Goal: Transaction & Acquisition: Download file/media

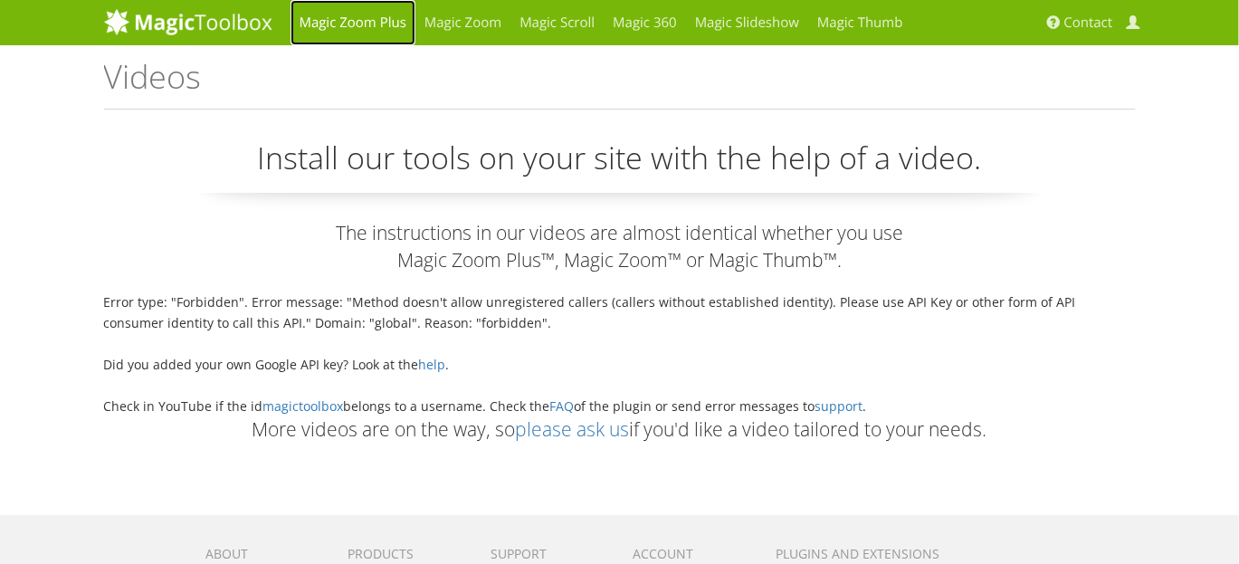
click at [359, 24] on link "Magic Zoom Plus" at bounding box center [353, 22] width 125 height 45
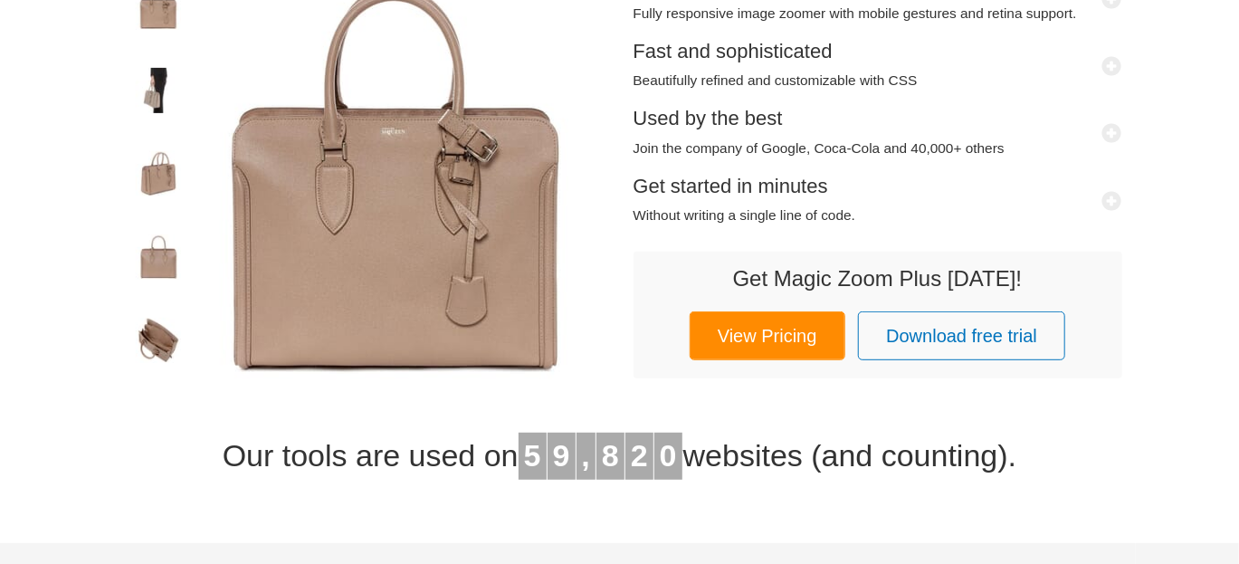
scroll to position [317, 0]
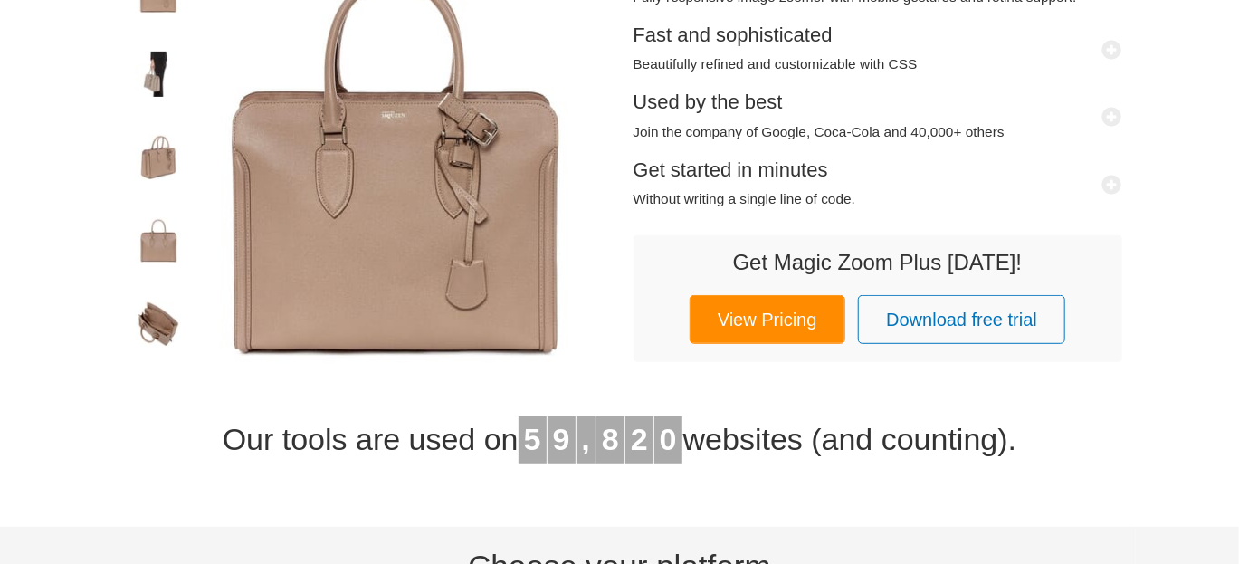
click at [163, 77] on img at bounding box center [158, 77] width 45 height 51
click at [138, 154] on img at bounding box center [158, 160] width 45 height 51
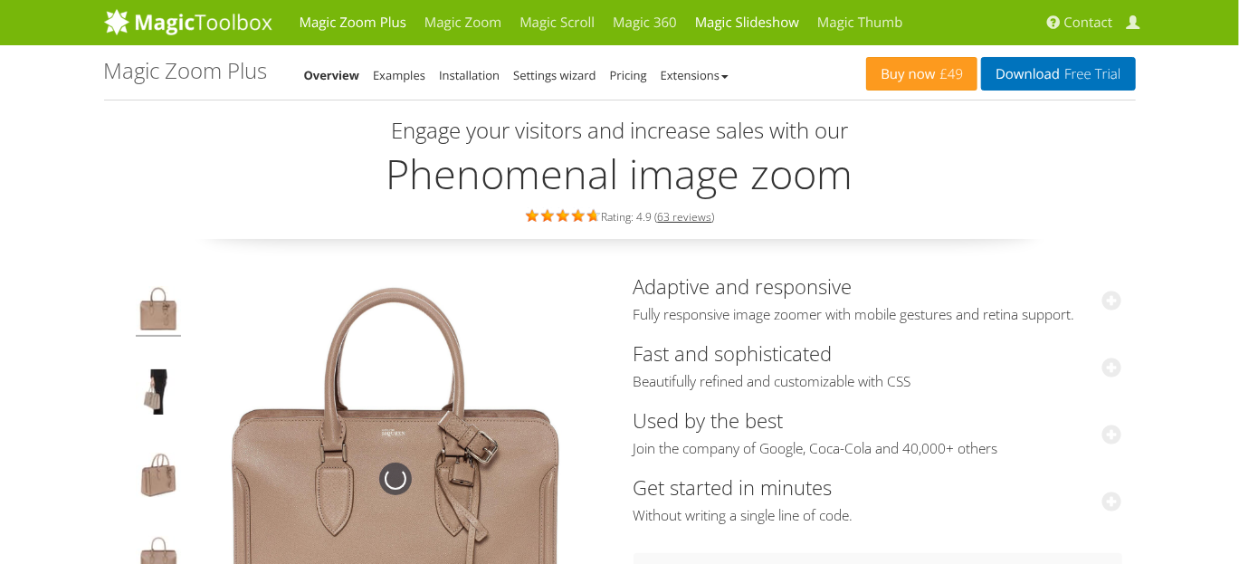
click at [740, 37] on link "Magic Slideshow" at bounding box center [747, 22] width 122 height 45
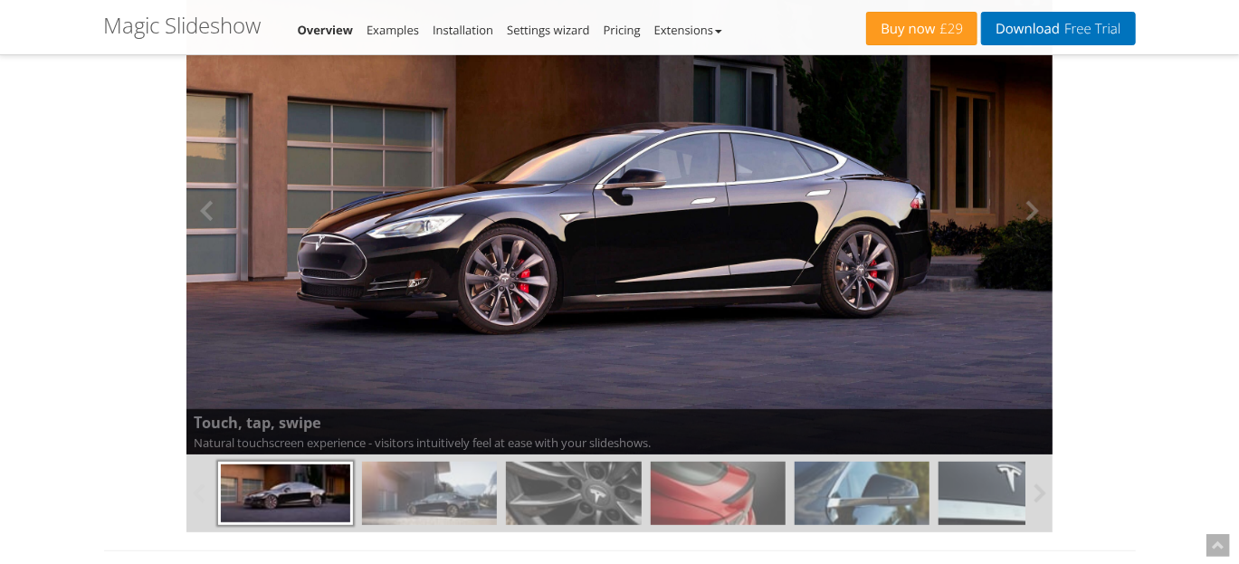
scroll to position [294, 0]
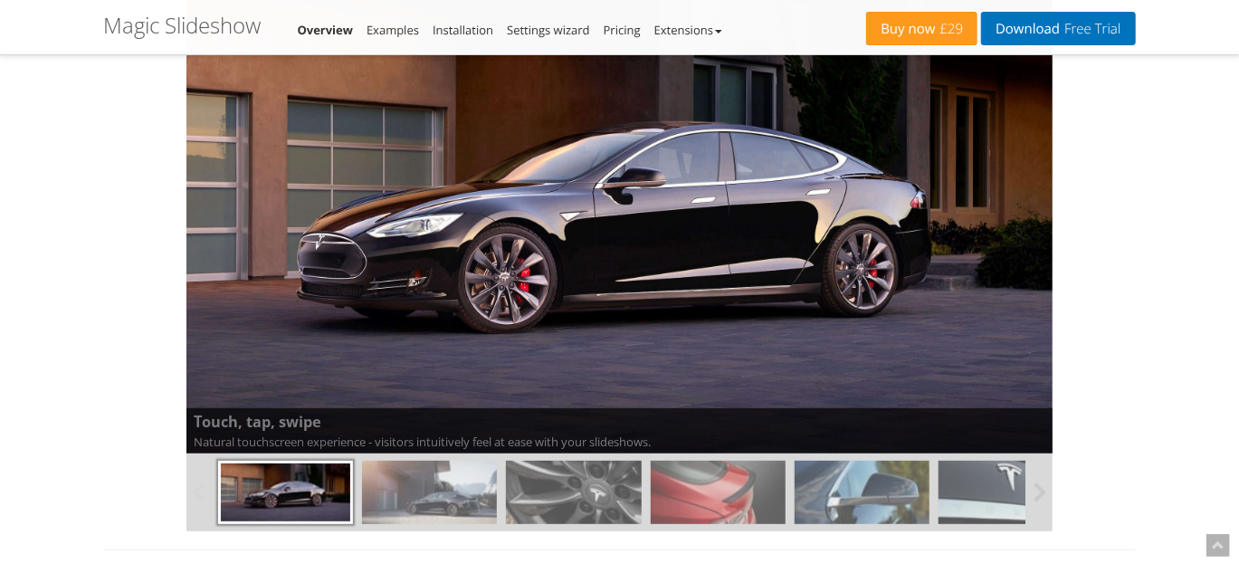
click at [425, 479] on img at bounding box center [429, 492] width 135 height 63
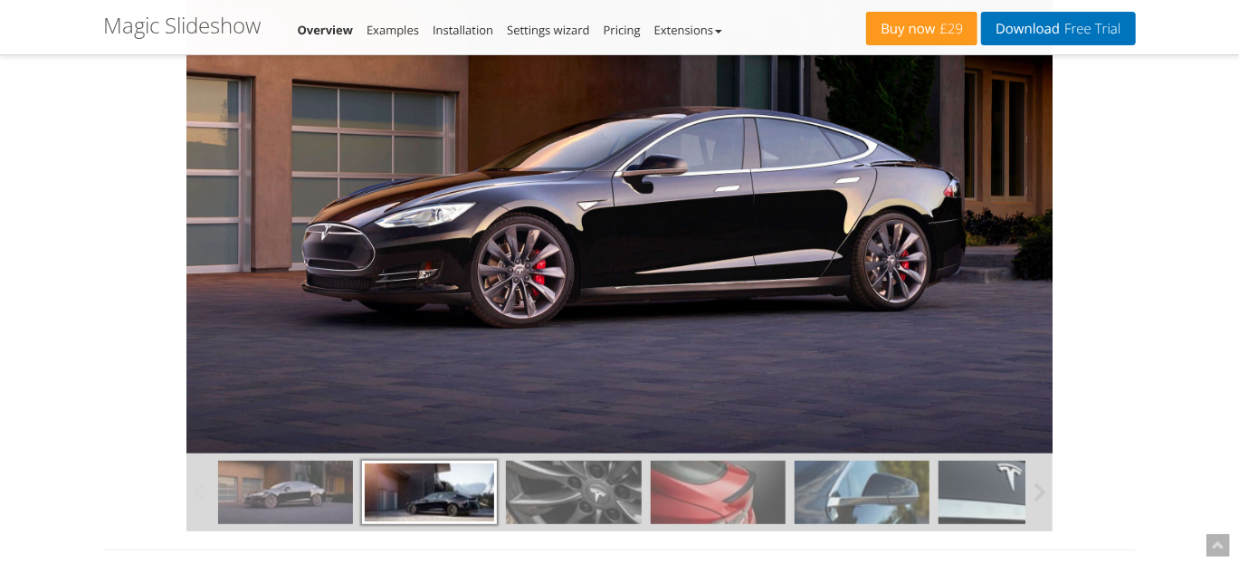
click at [538, 487] on img at bounding box center [573, 492] width 135 height 63
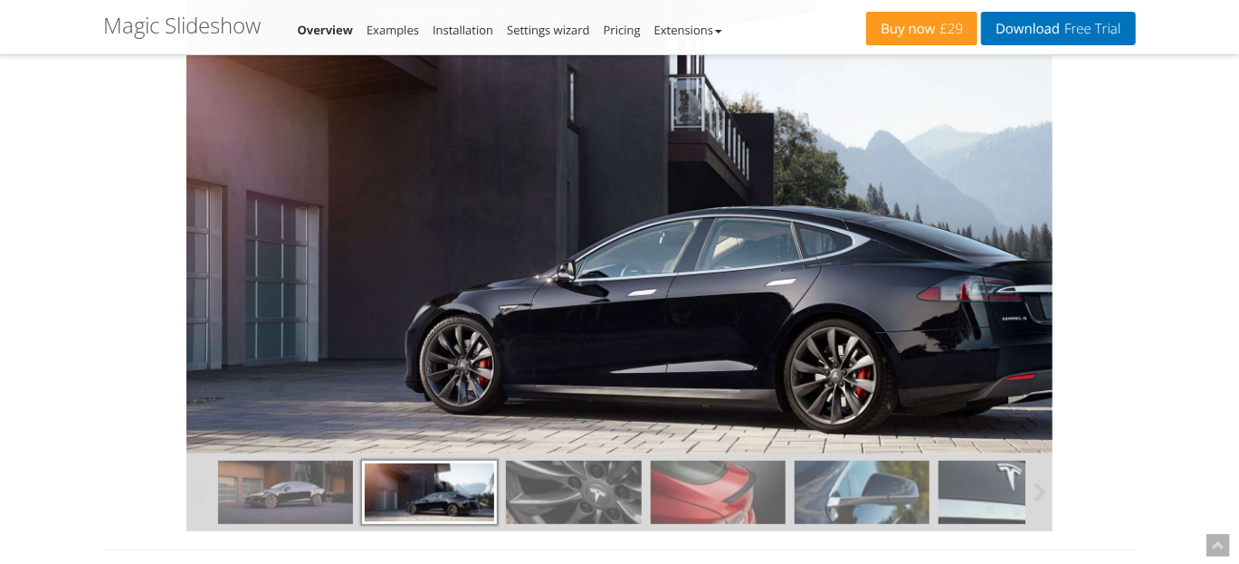
click at [590, 486] on img at bounding box center [573, 492] width 135 height 63
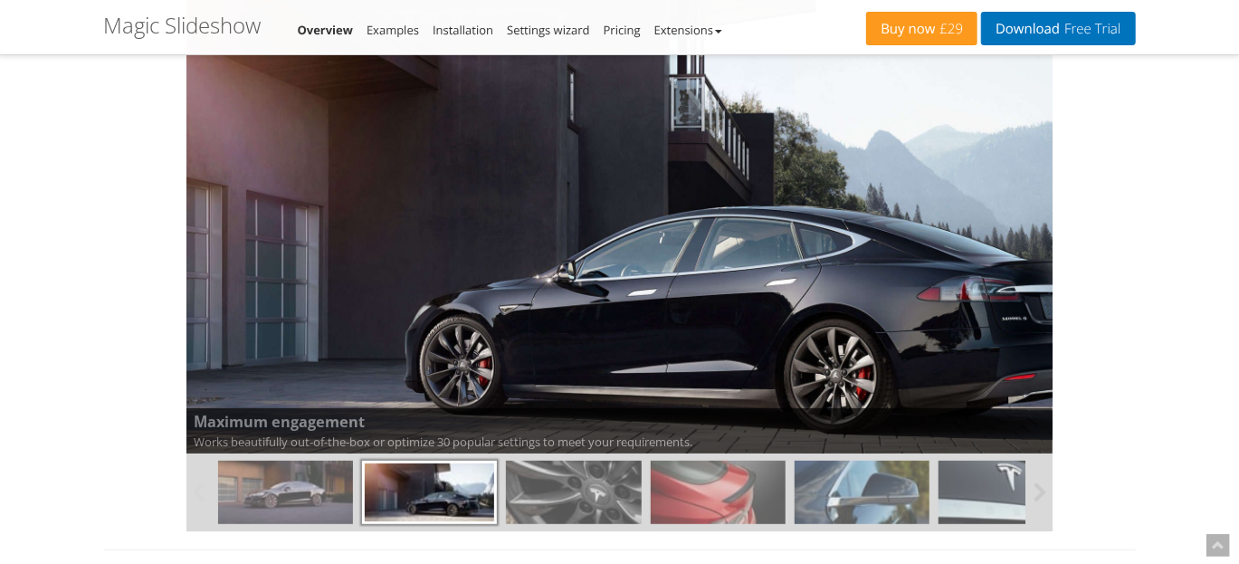
click at [654, 486] on img at bounding box center [718, 492] width 135 height 63
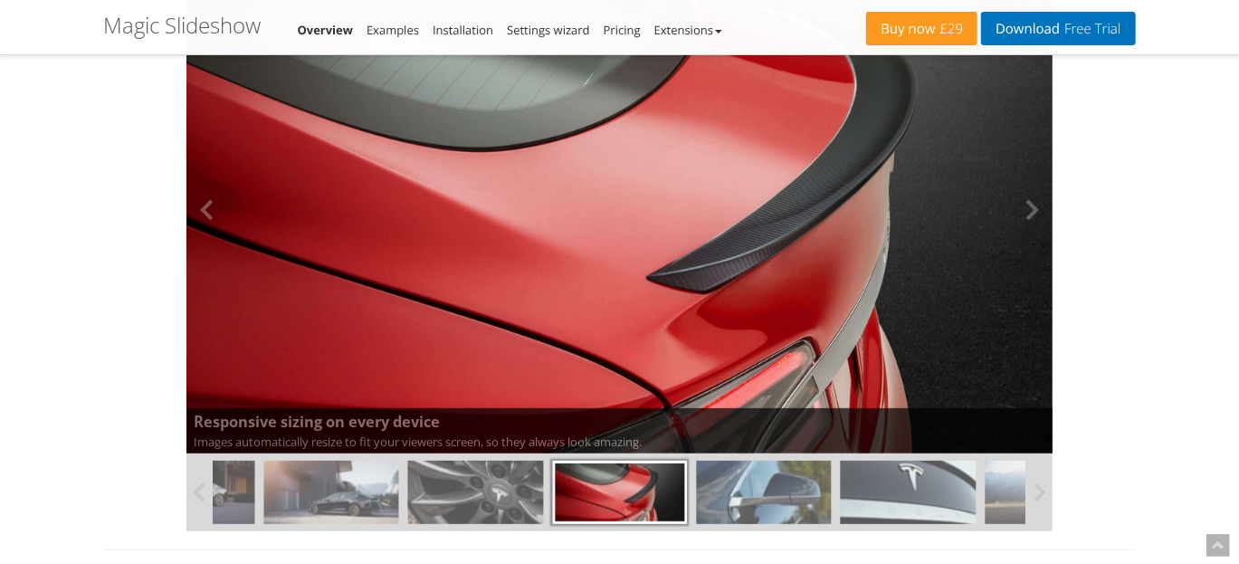
click at [533, 292] on img at bounding box center [619, 210] width 867 height 488
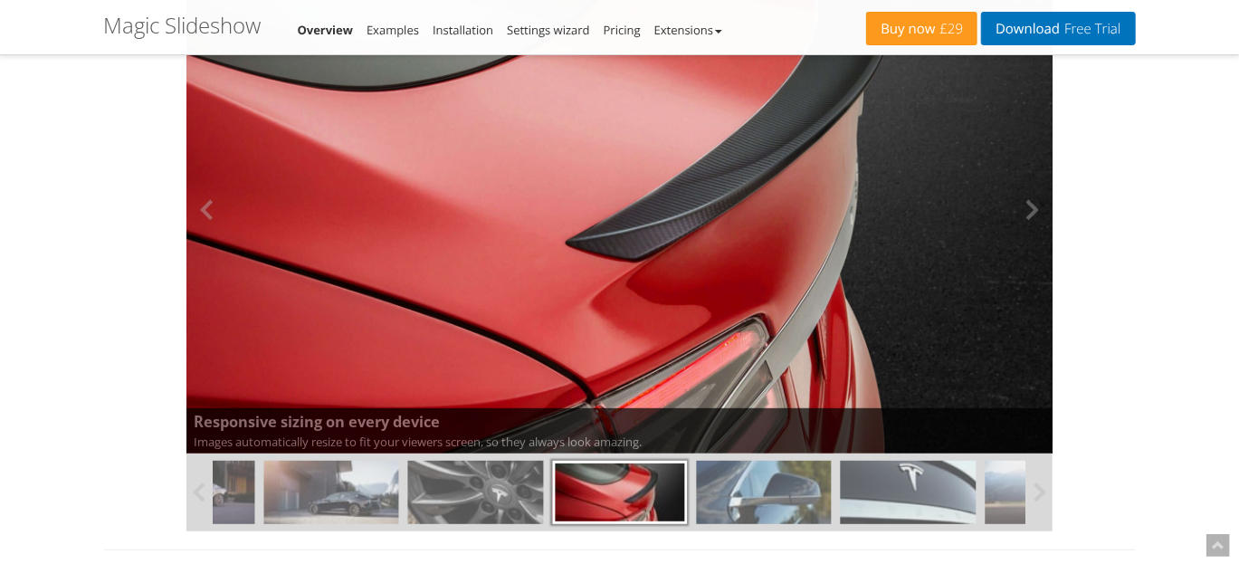
click at [533, 292] on img at bounding box center [533, 161] width 1040 height 585
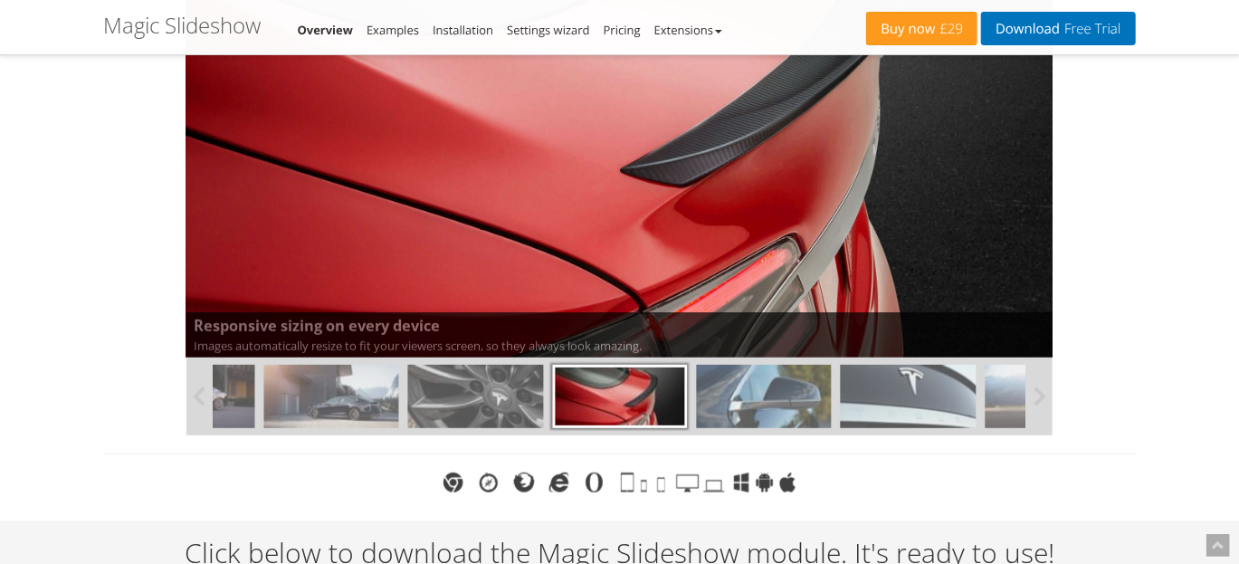
scroll to position [392, 0]
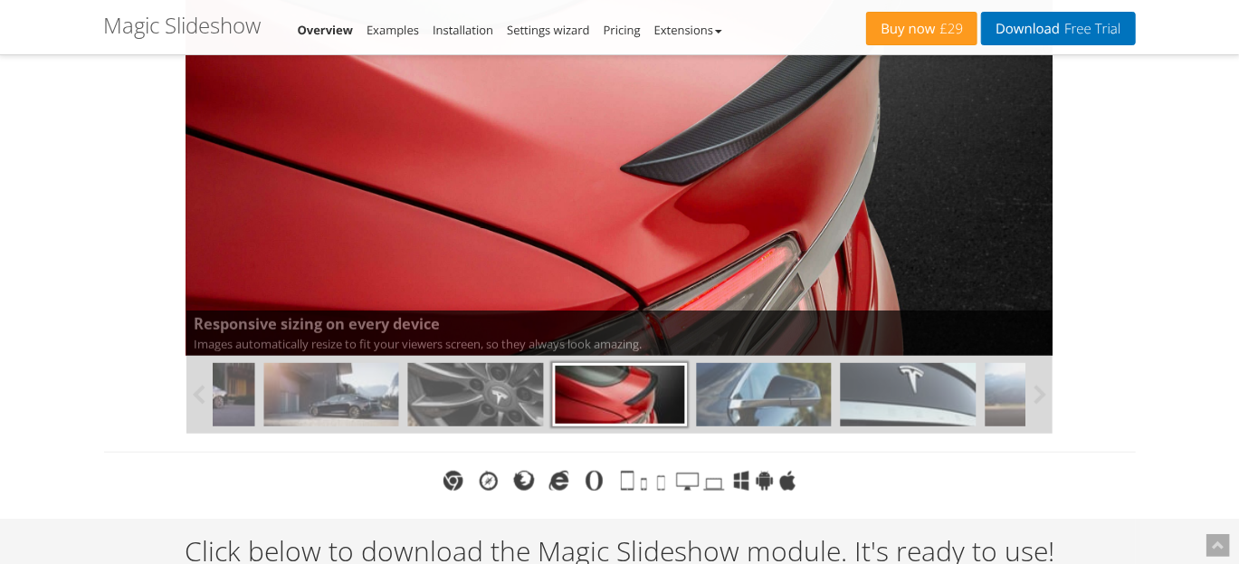
click at [740, 394] on img at bounding box center [764, 394] width 135 height 63
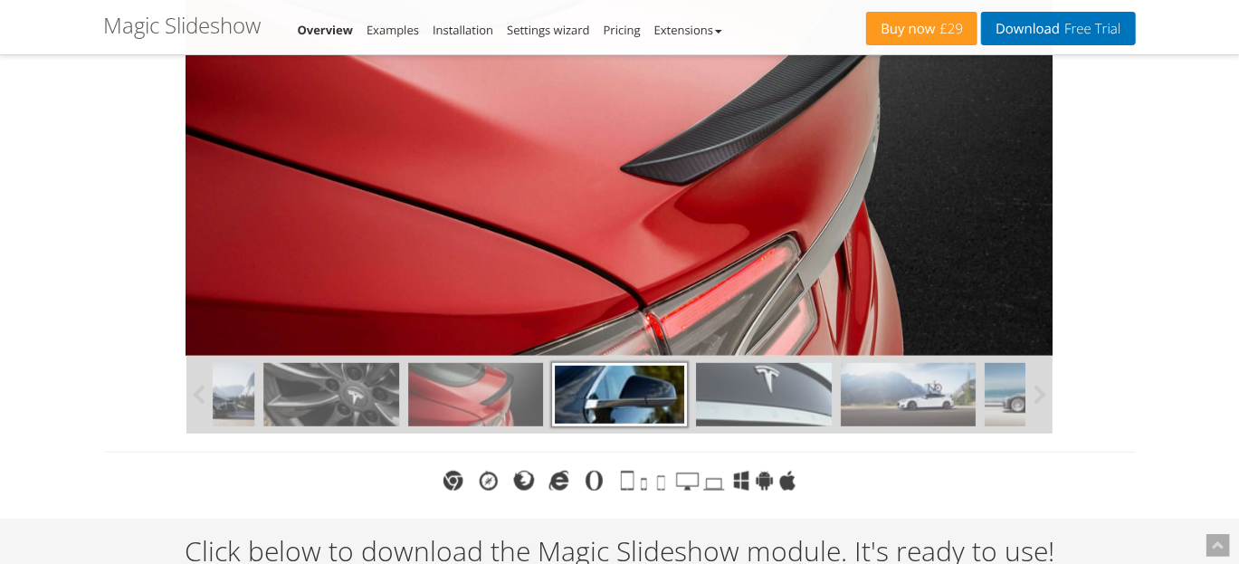
click at [769, 391] on img at bounding box center [764, 394] width 135 height 63
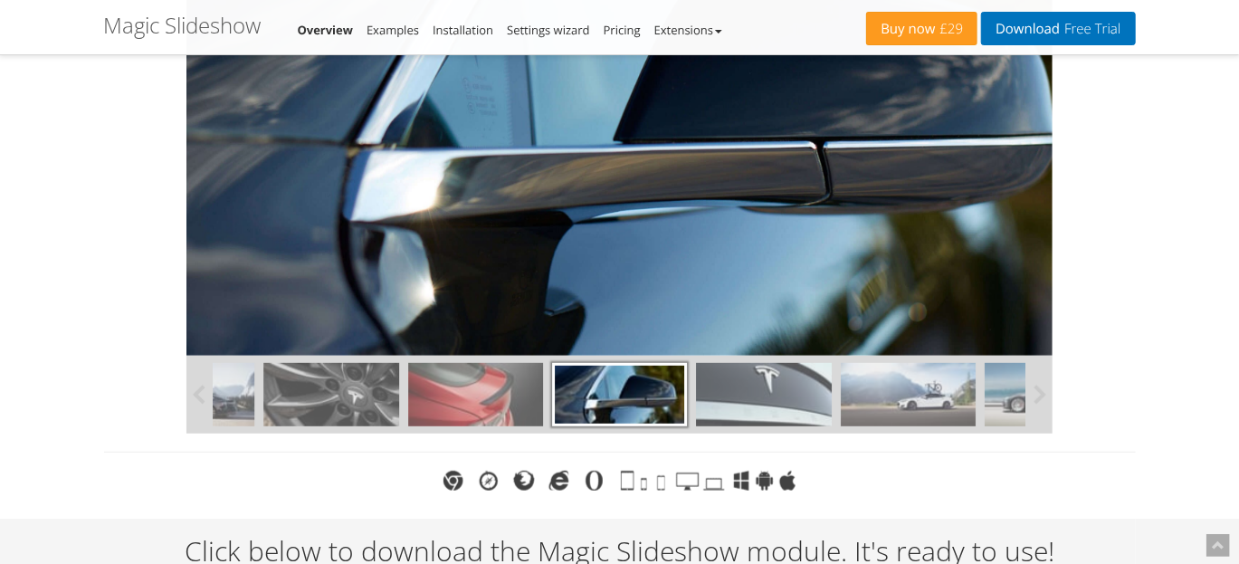
click at [874, 393] on img at bounding box center [908, 394] width 135 height 63
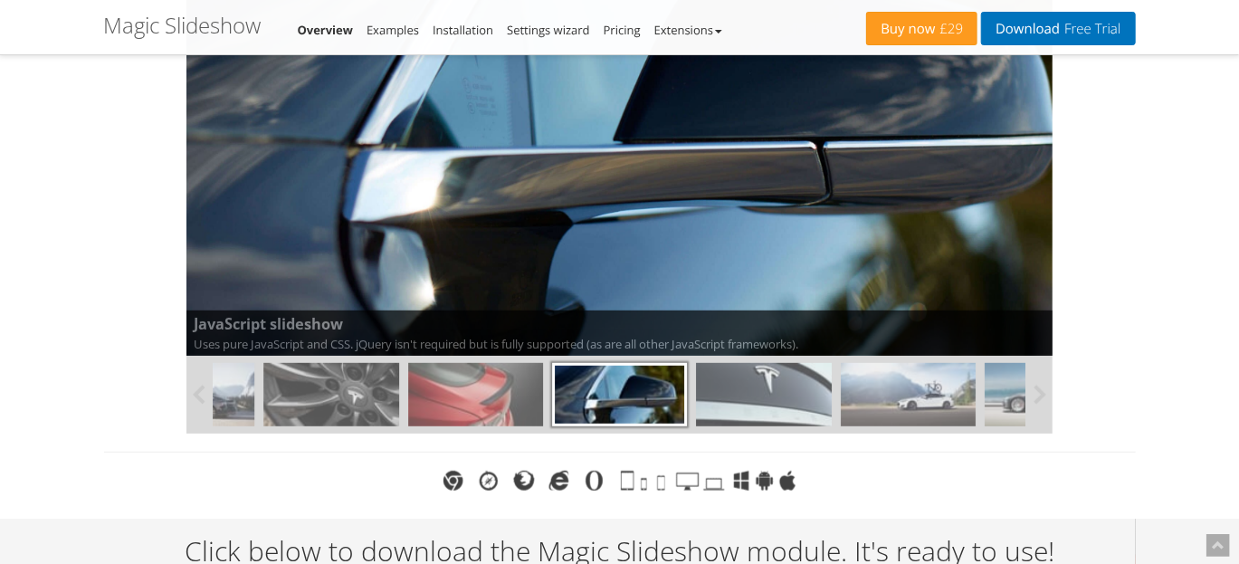
click at [874, 393] on img at bounding box center [908, 394] width 135 height 63
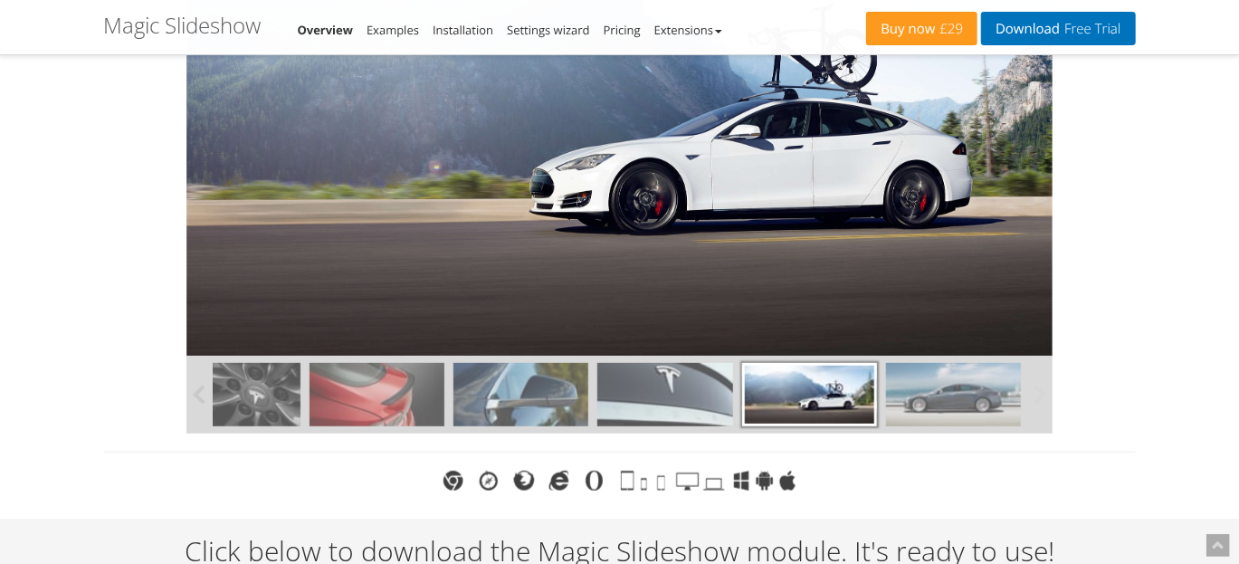
click at [930, 395] on img at bounding box center [953, 394] width 135 height 63
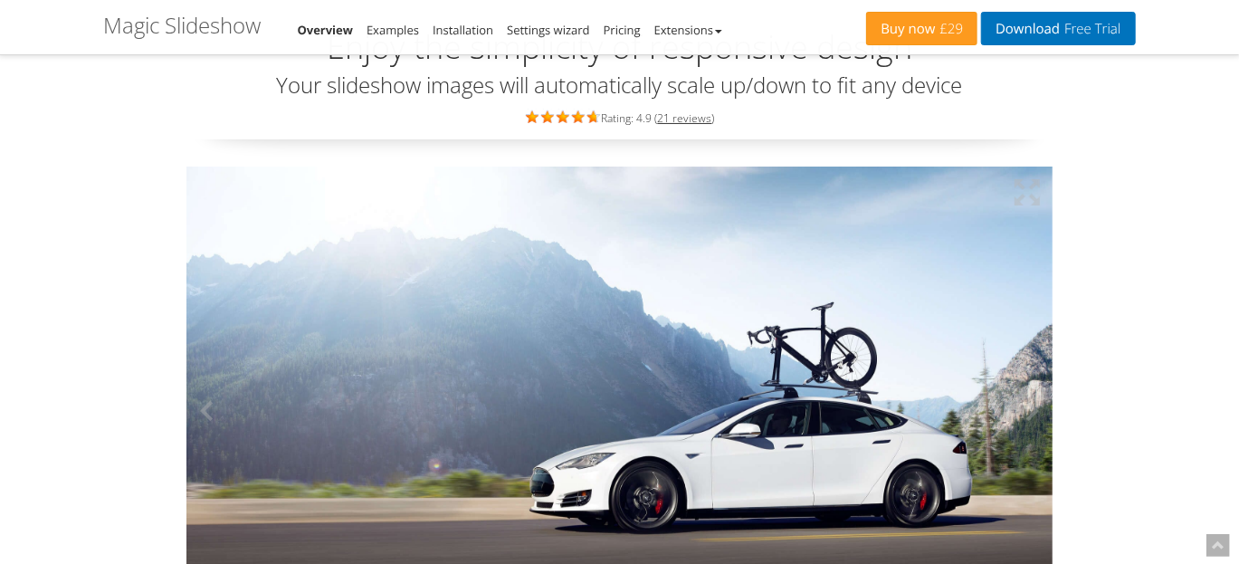
scroll to position [0, 0]
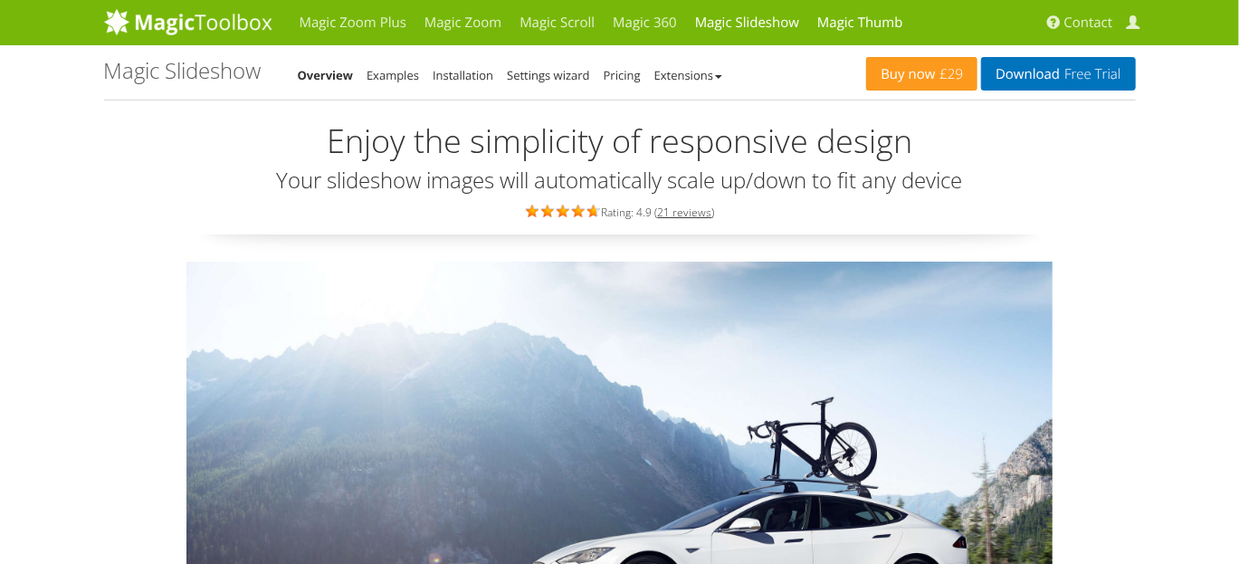
click at [878, 28] on link "Magic Thumb" at bounding box center [860, 22] width 104 height 45
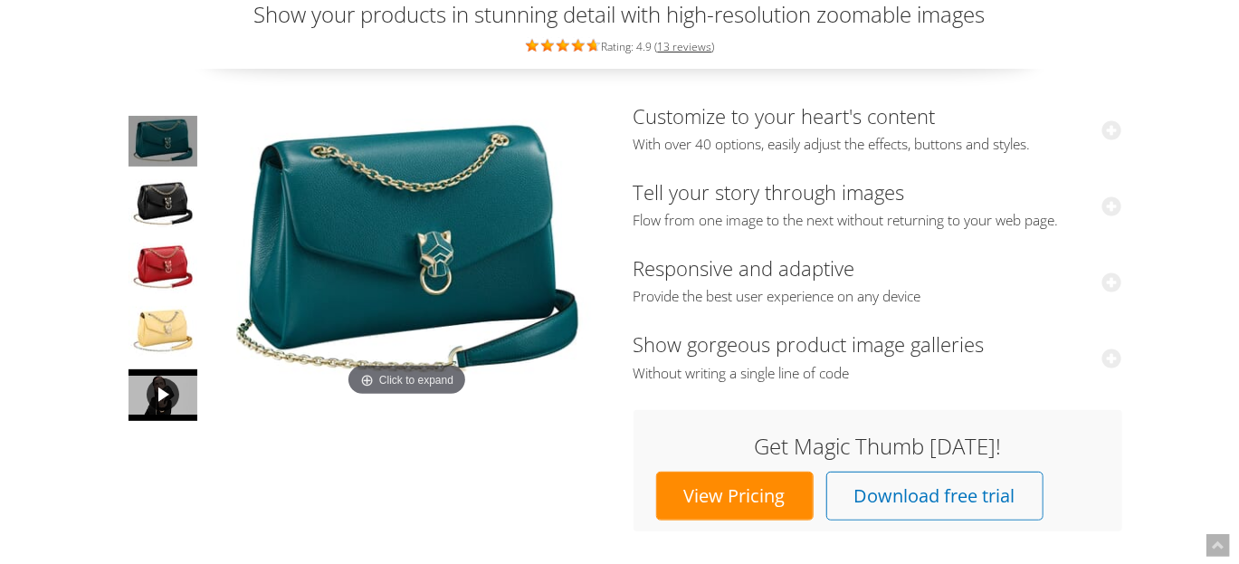
click at [156, 406] on img at bounding box center [163, 395] width 69 height 52
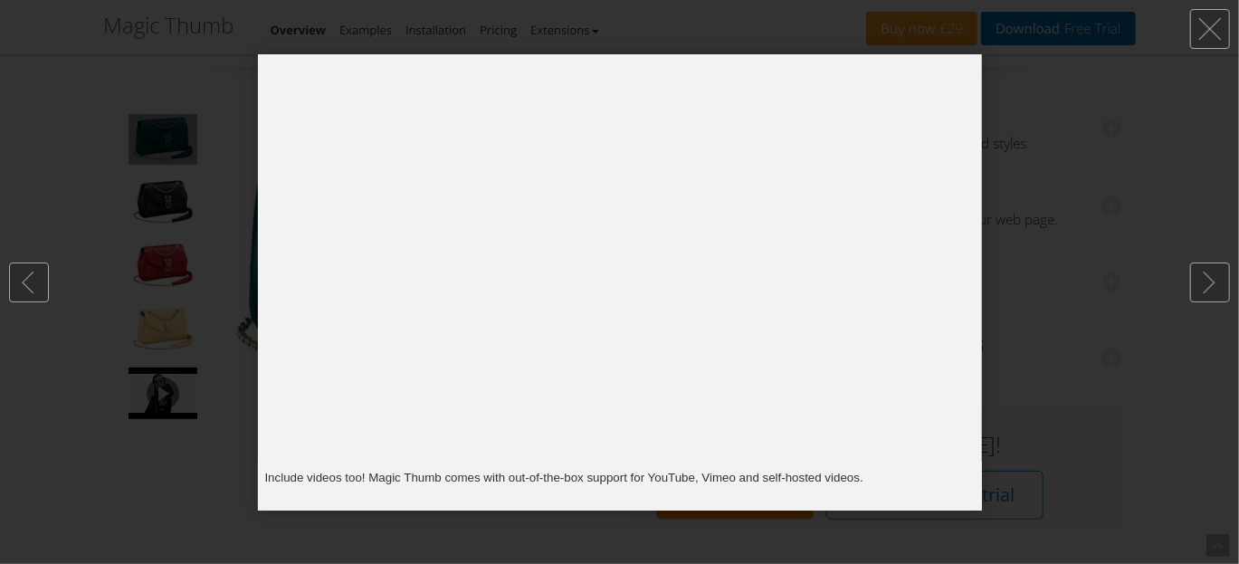
click at [215, 339] on div at bounding box center [619, 282] width 1239 height 564
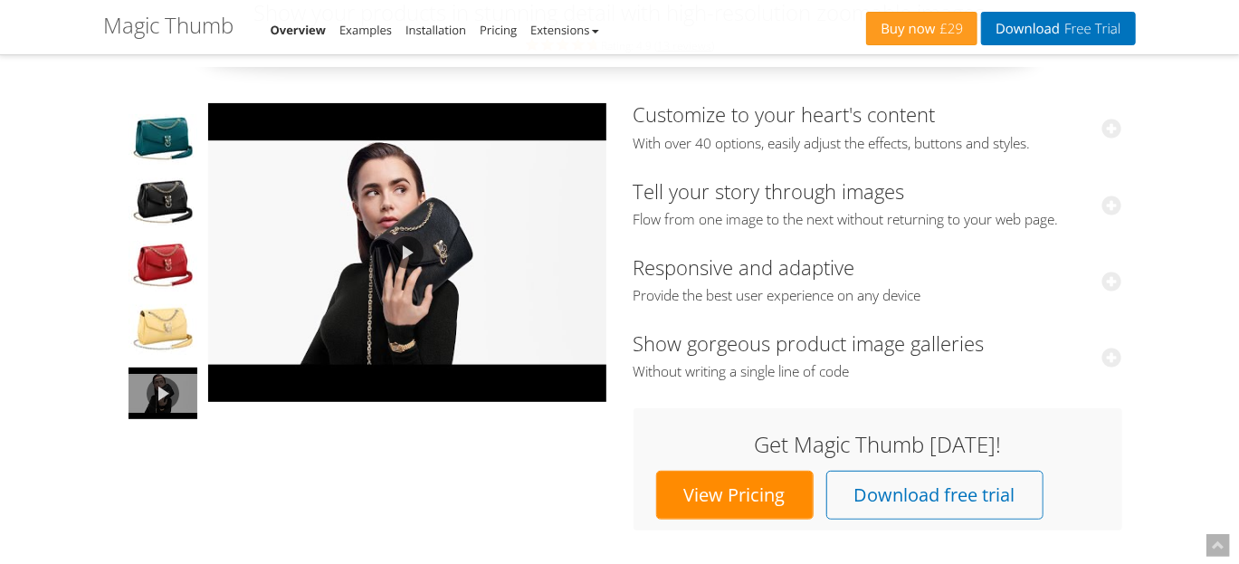
click at [396, 263] on link at bounding box center [407, 252] width 398 height 299
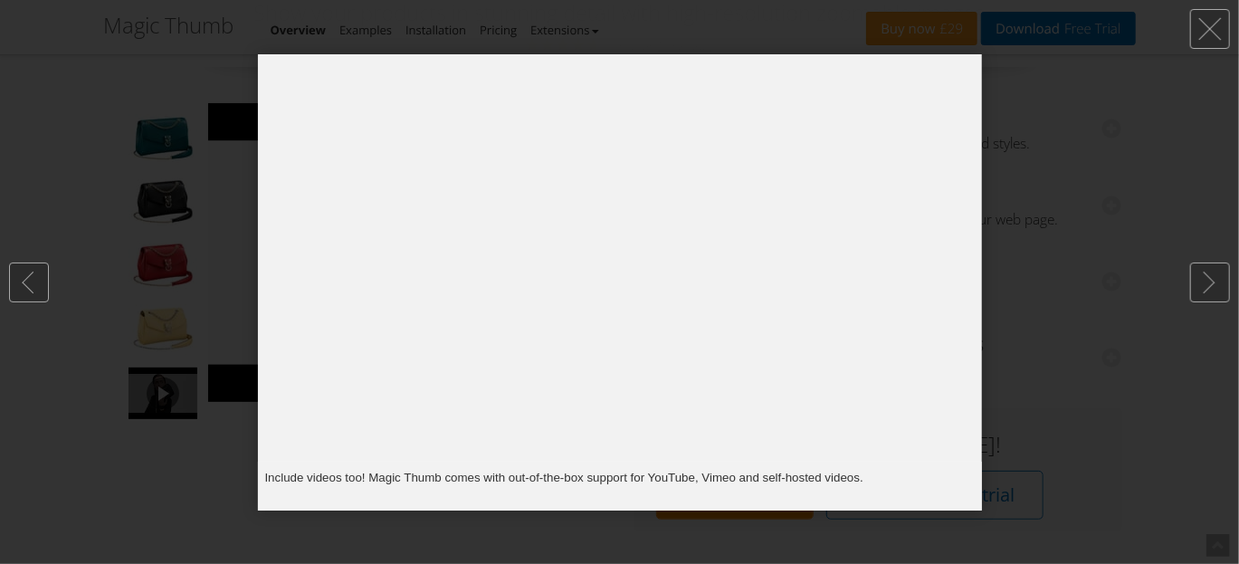
click at [112, 277] on div at bounding box center [619, 282] width 1239 height 564
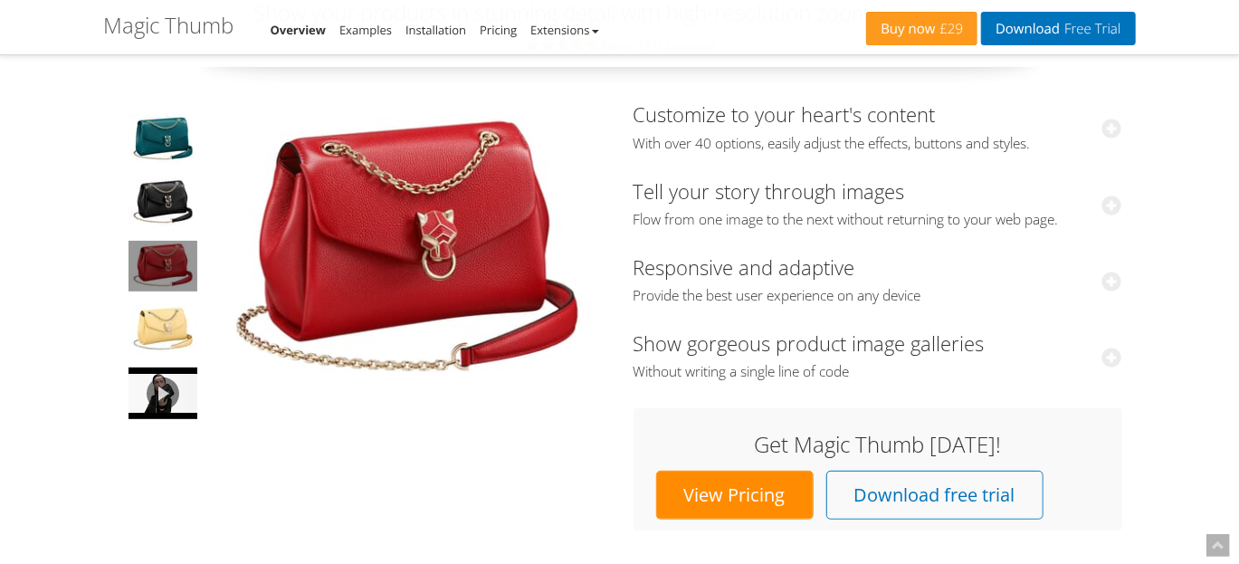
click at [142, 268] on img at bounding box center [163, 266] width 69 height 51
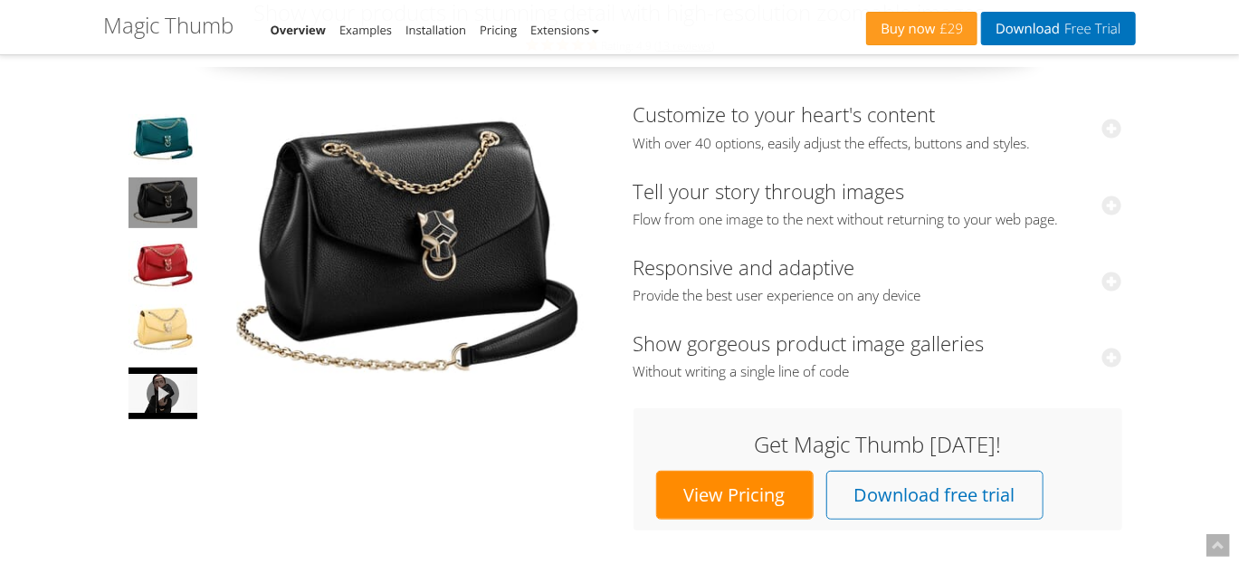
click at [156, 224] on img at bounding box center [163, 202] width 69 height 51
click at [365, 210] on img at bounding box center [407, 251] width 398 height 297
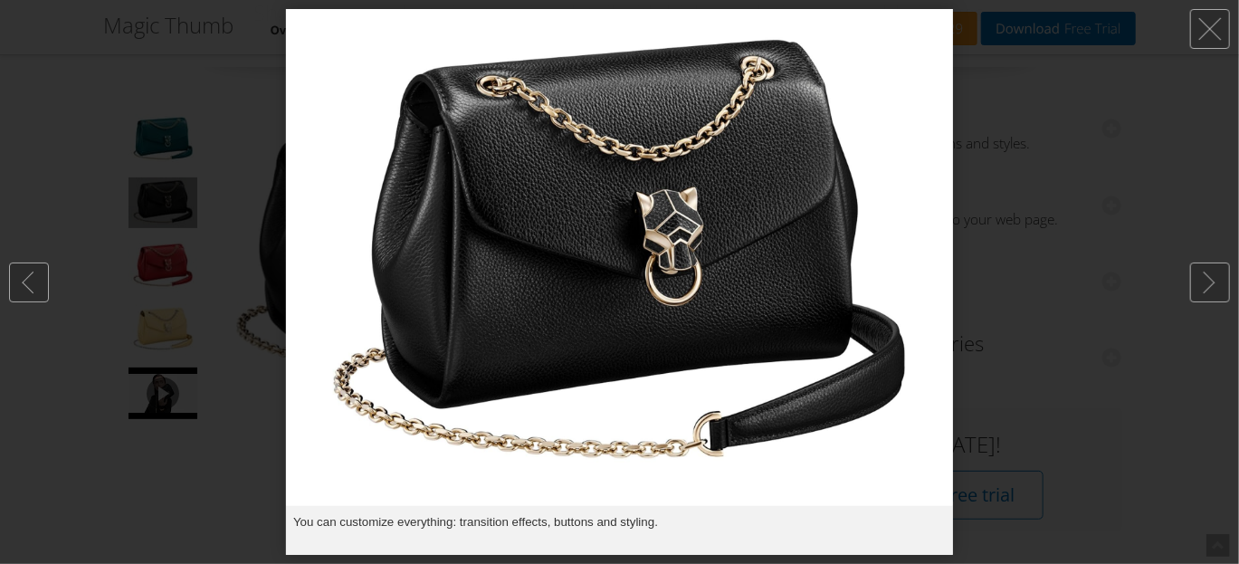
click at [265, 207] on div at bounding box center [619, 282] width 1239 height 564
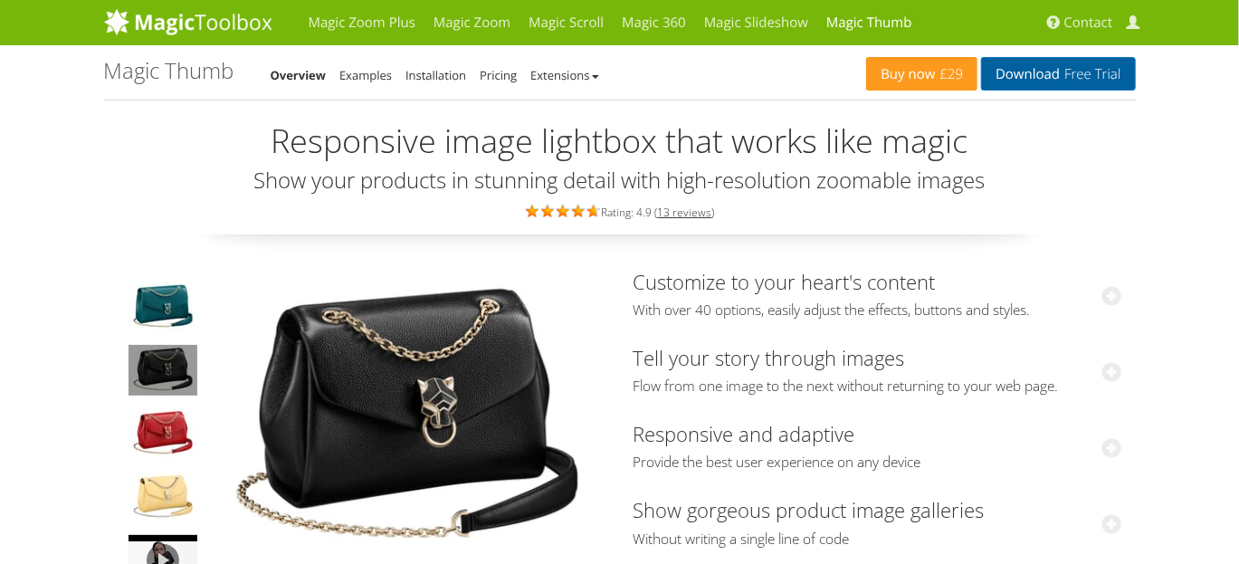
click at [1005, 81] on link "Download Free Trial" at bounding box center [1058, 73] width 154 height 33
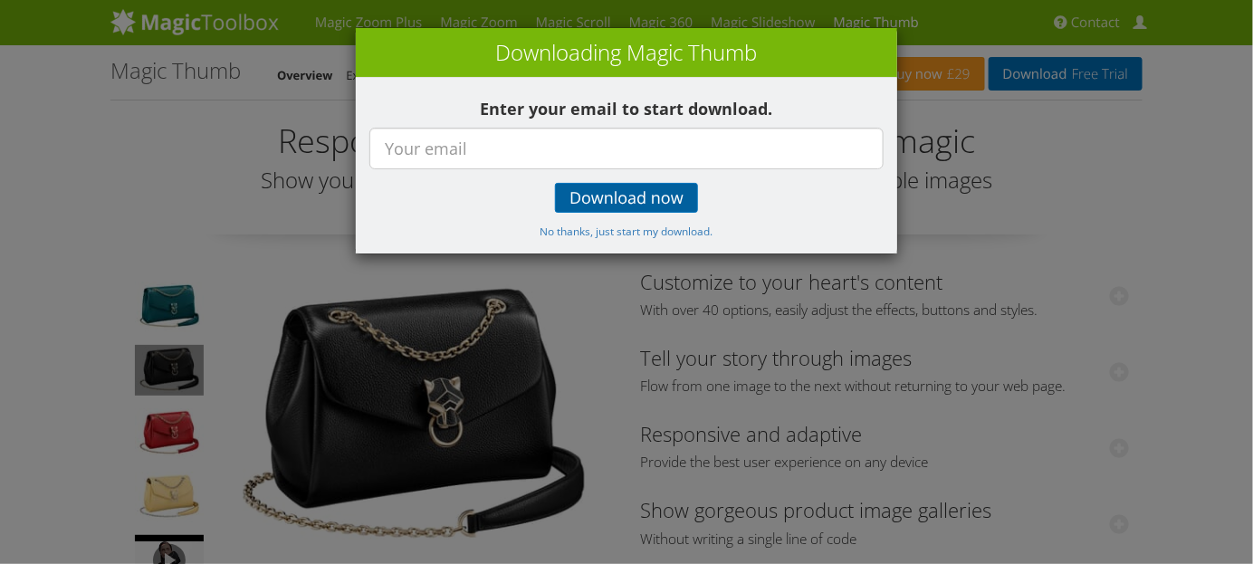
click at [645, 191] on span "Download now" at bounding box center [626, 198] width 114 height 14
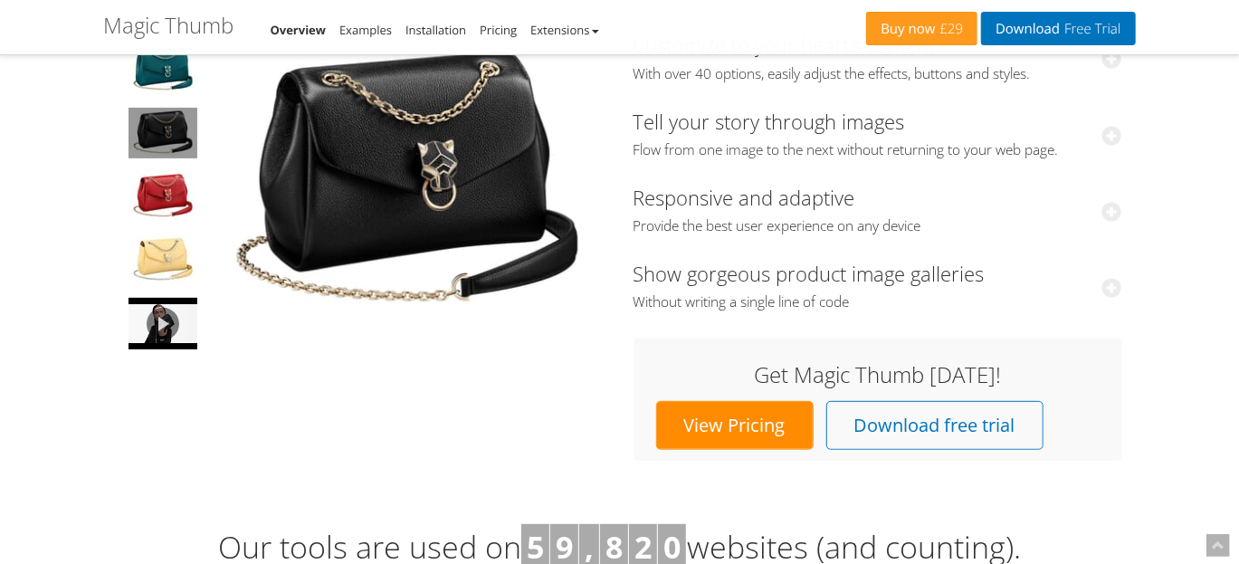
scroll to position [211, 0]
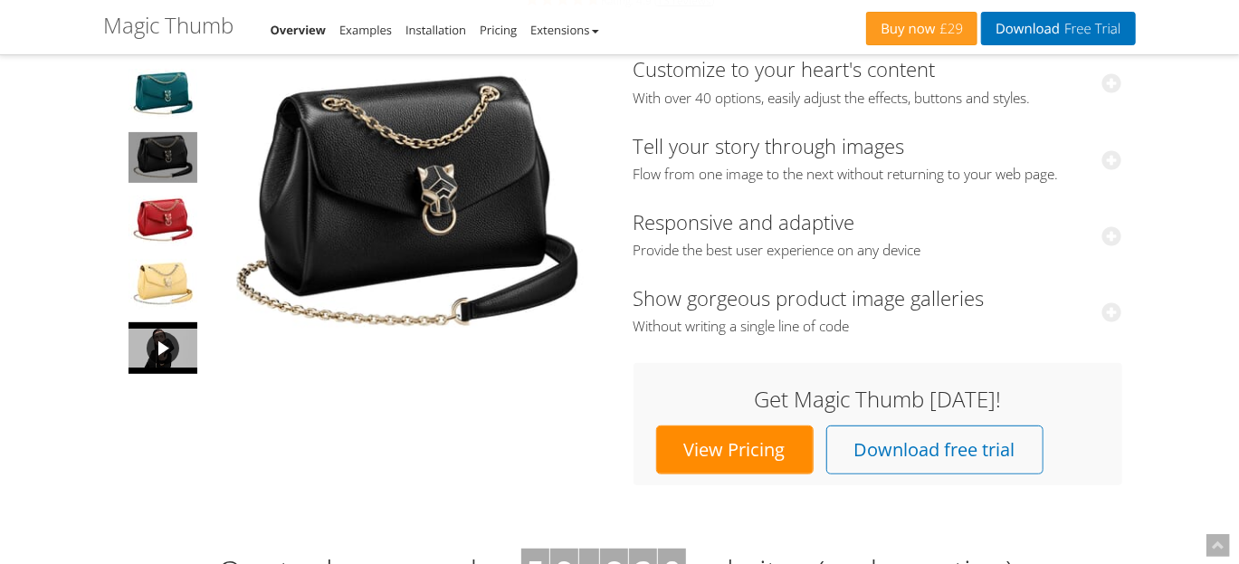
click at [167, 336] on link at bounding box center [163, 347] width 72 height 55
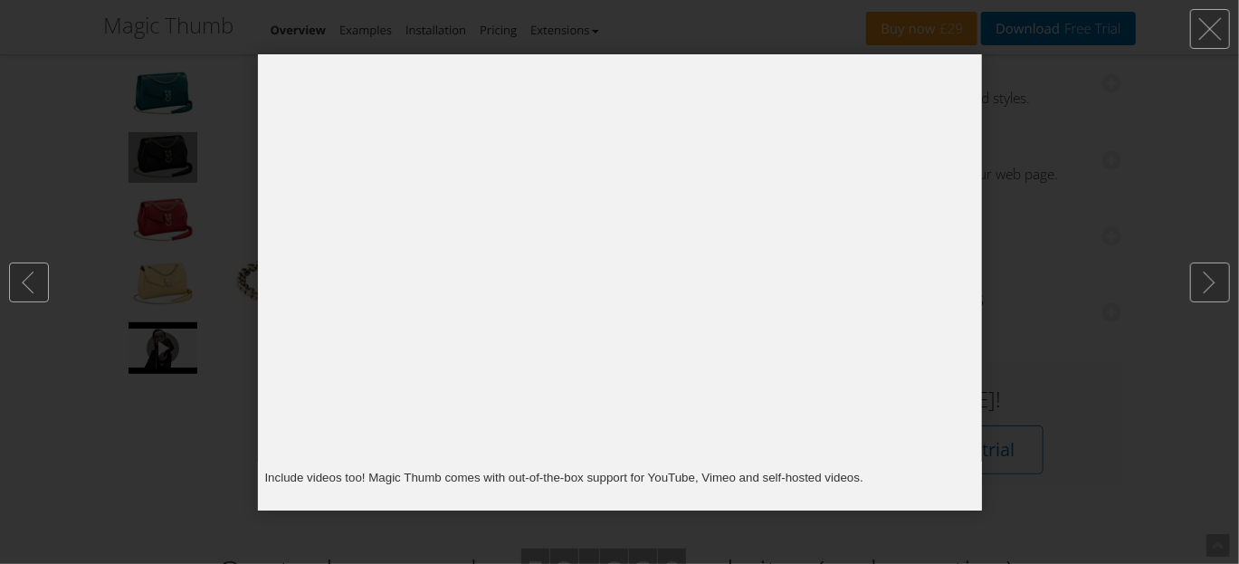
click at [176, 334] on div at bounding box center [619, 282] width 1239 height 564
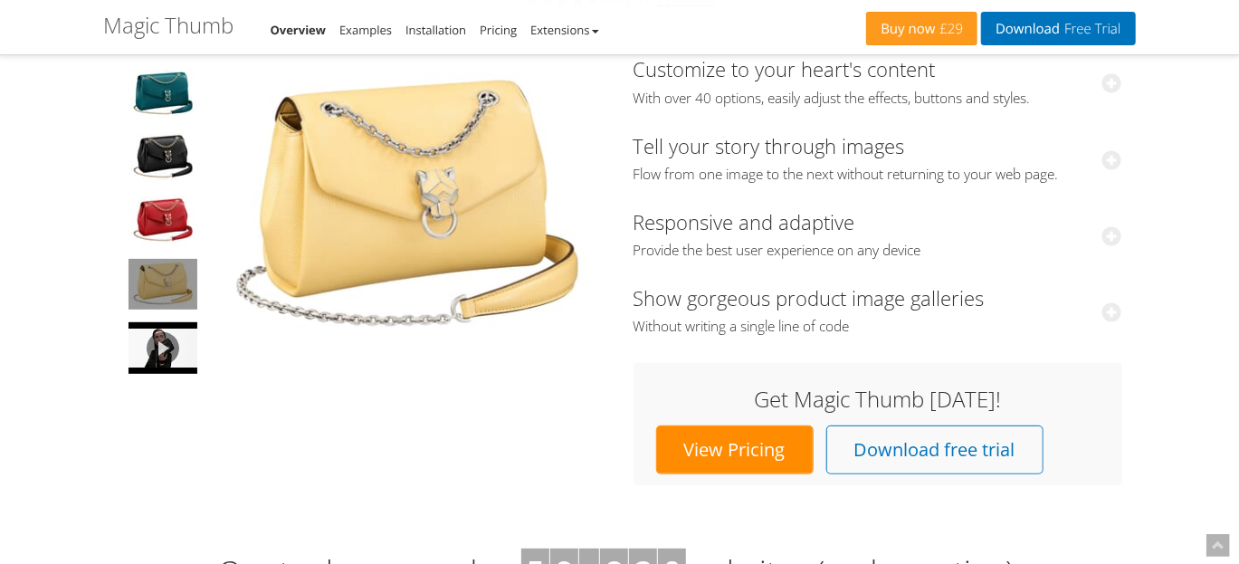
click at [171, 280] on img at bounding box center [163, 284] width 69 height 51
click at [156, 325] on img at bounding box center [163, 348] width 69 height 52
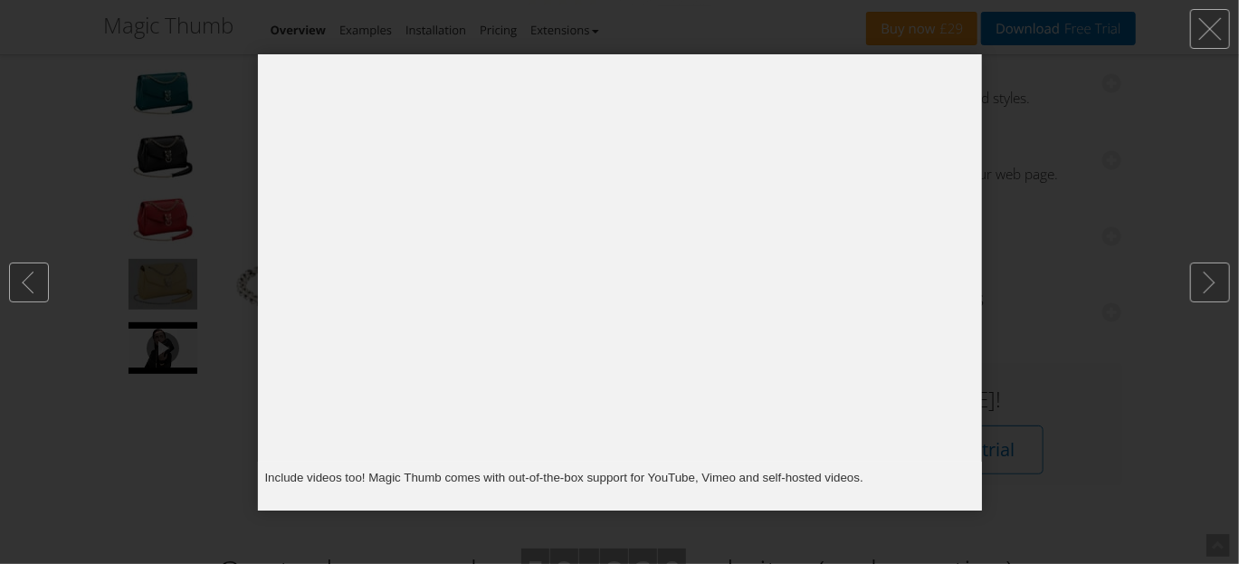
click at [1002, 135] on div at bounding box center [619, 282] width 1239 height 564
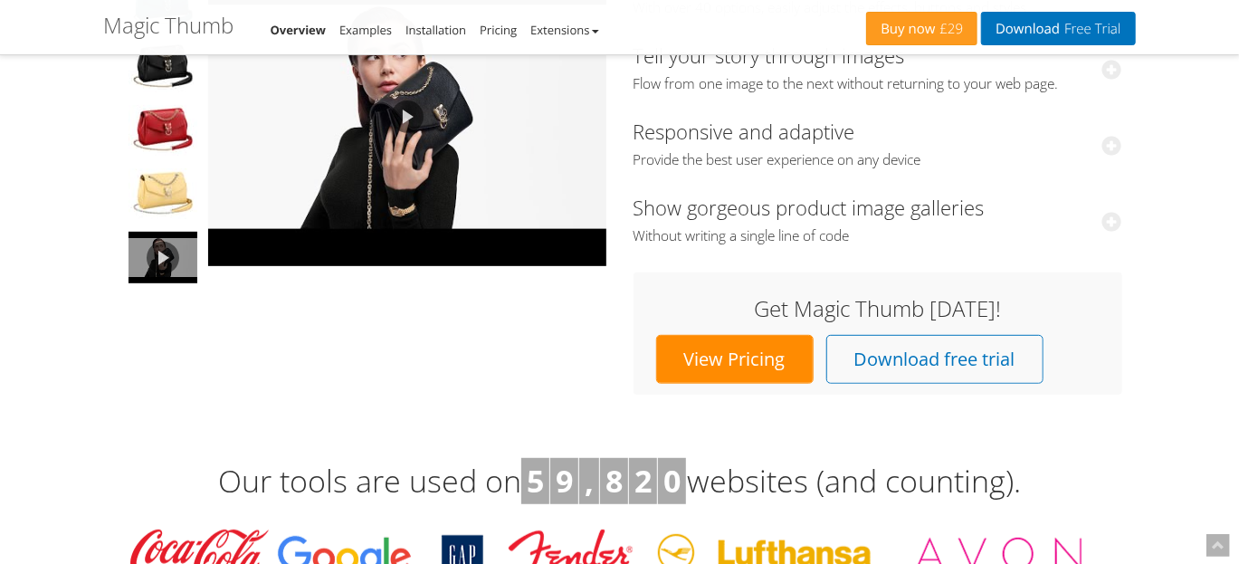
scroll to position [0, 0]
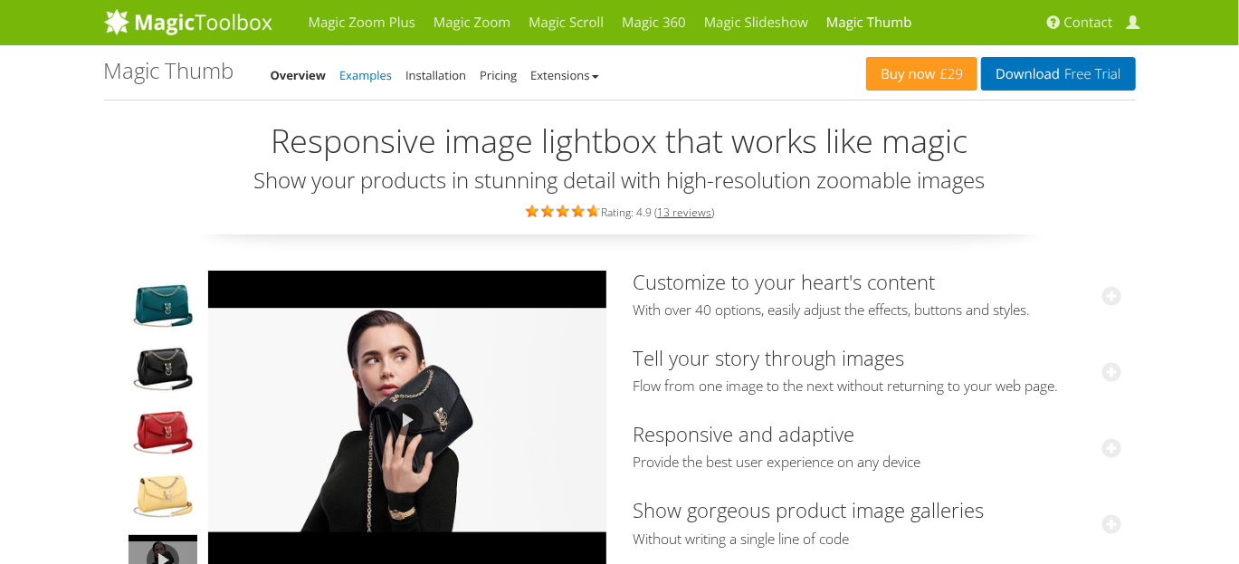
click at [371, 72] on link "Examples" at bounding box center [365, 75] width 53 height 16
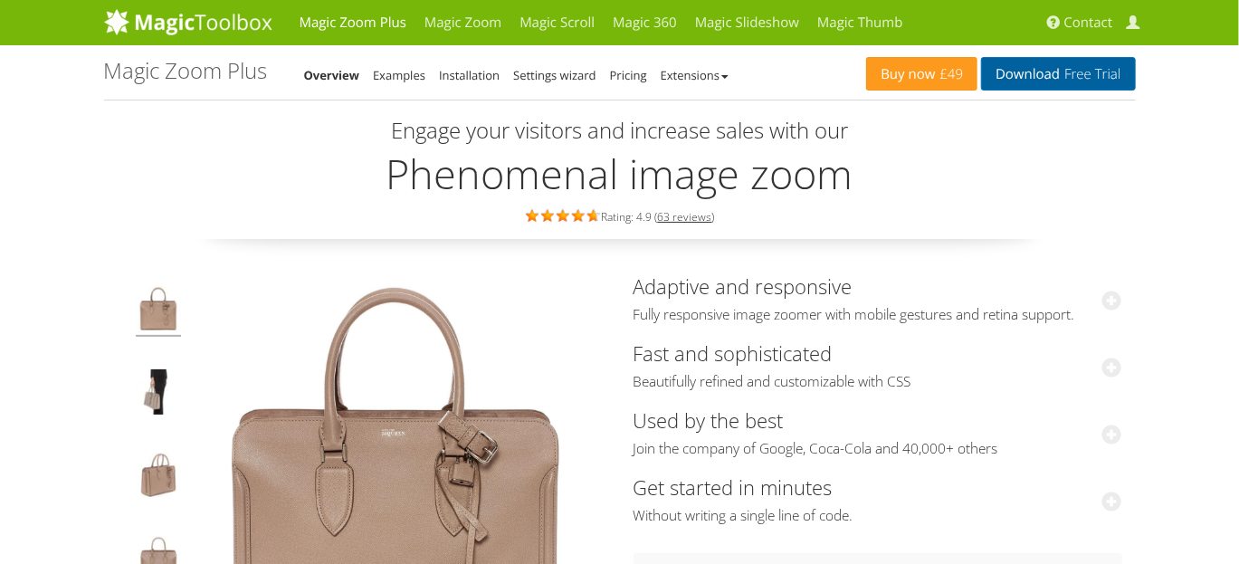
click at [1045, 83] on link "Download Free Trial" at bounding box center [1058, 73] width 154 height 33
click at [454, 42] on link "Magic Zoom" at bounding box center [462, 22] width 95 height 45
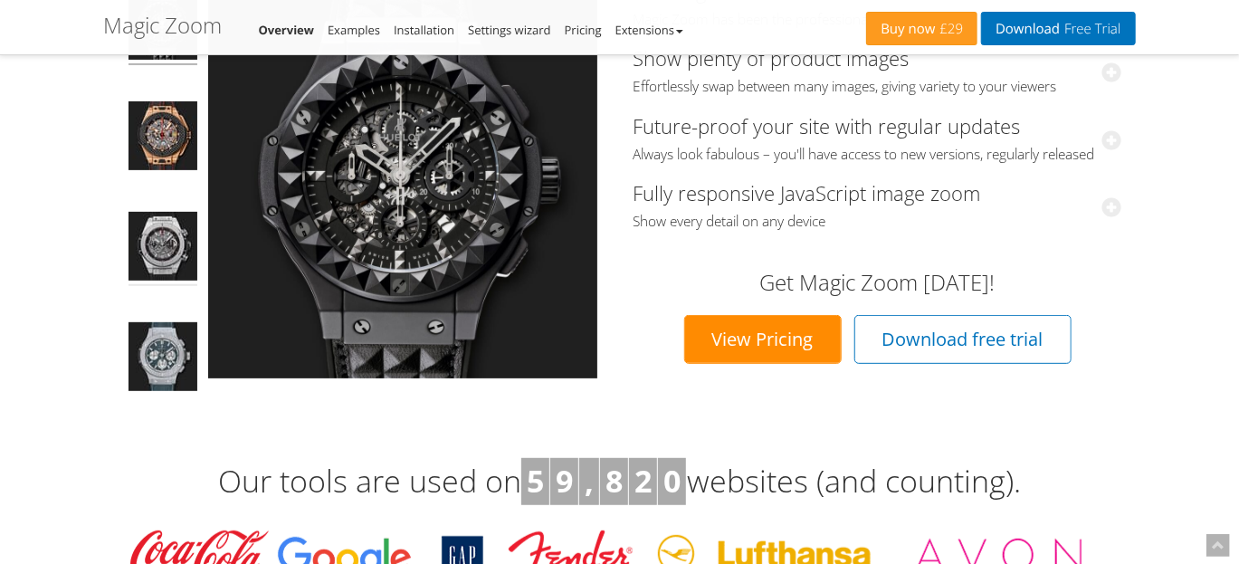
click at [170, 243] on img at bounding box center [163, 249] width 69 height 74
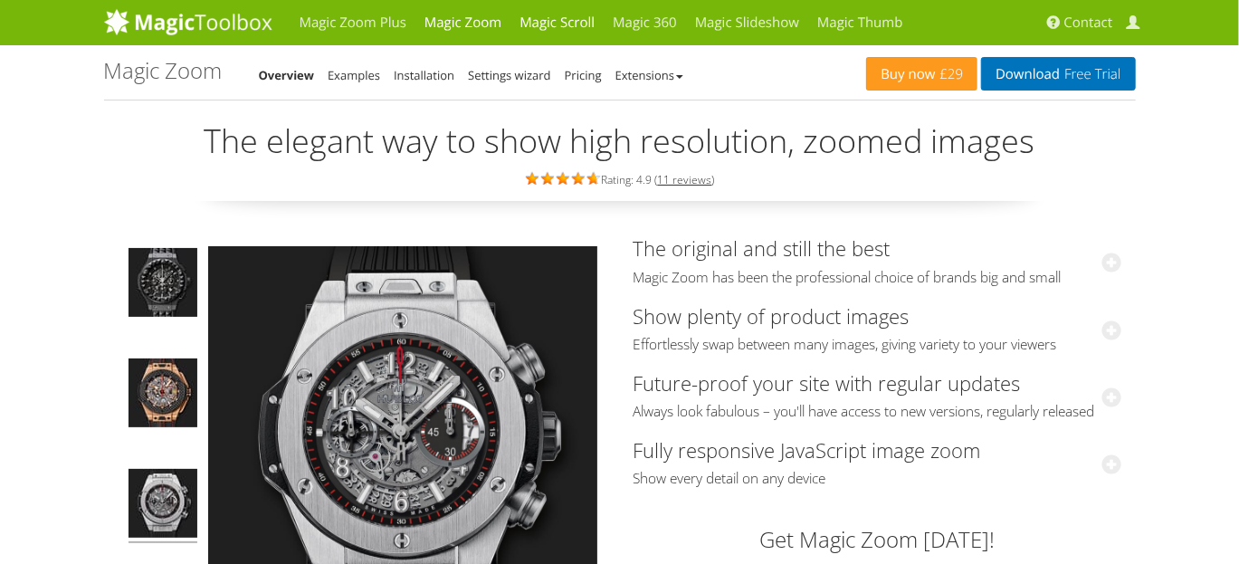
click at [539, 21] on link "Magic Scroll" at bounding box center [557, 22] width 93 height 45
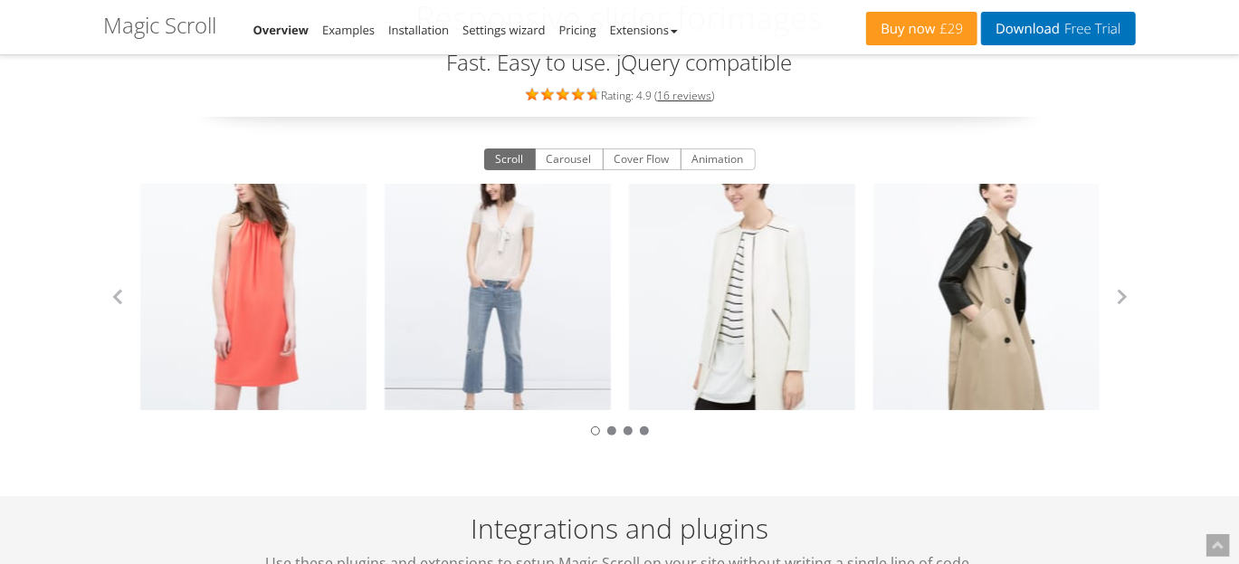
scroll to position [145, 0]
click at [711, 234] on link "Zara Collection" at bounding box center [742, 298] width 226 height 226
drag, startPoint x: 754, startPoint y: 247, endPoint x: 606, endPoint y: 274, distance: 150.9
click at [629, 274] on link "Zara Collection" at bounding box center [742, 298] width 226 height 226
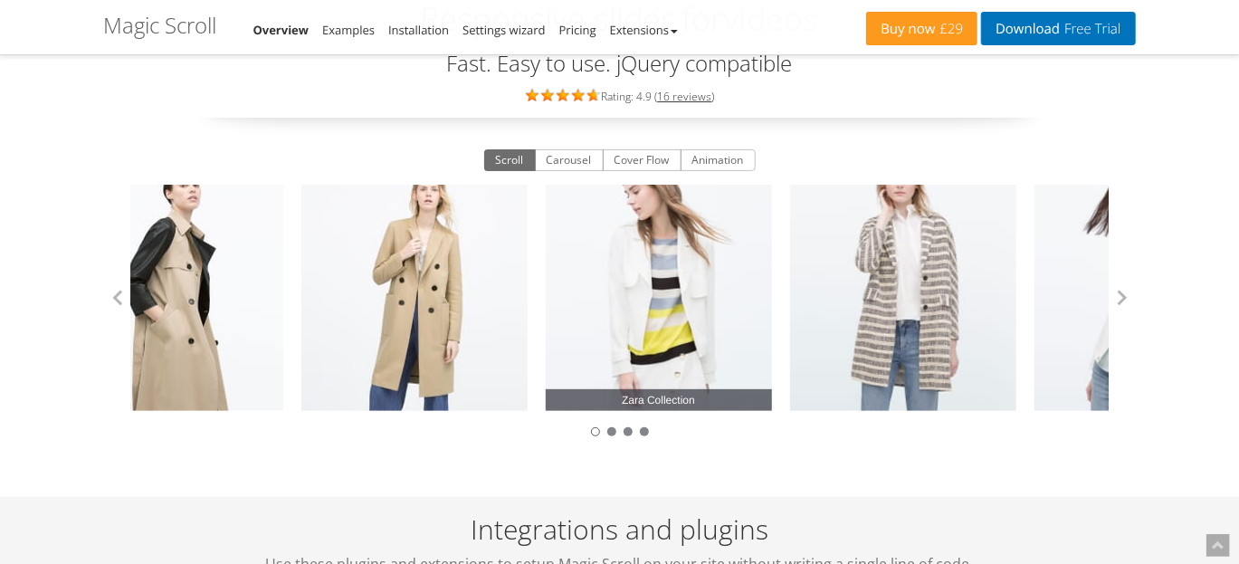
drag, startPoint x: 683, startPoint y: 283, endPoint x: 556, endPoint y: 318, distance: 131.3
click at [556, 318] on link "Zara Collection" at bounding box center [659, 298] width 226 height 226
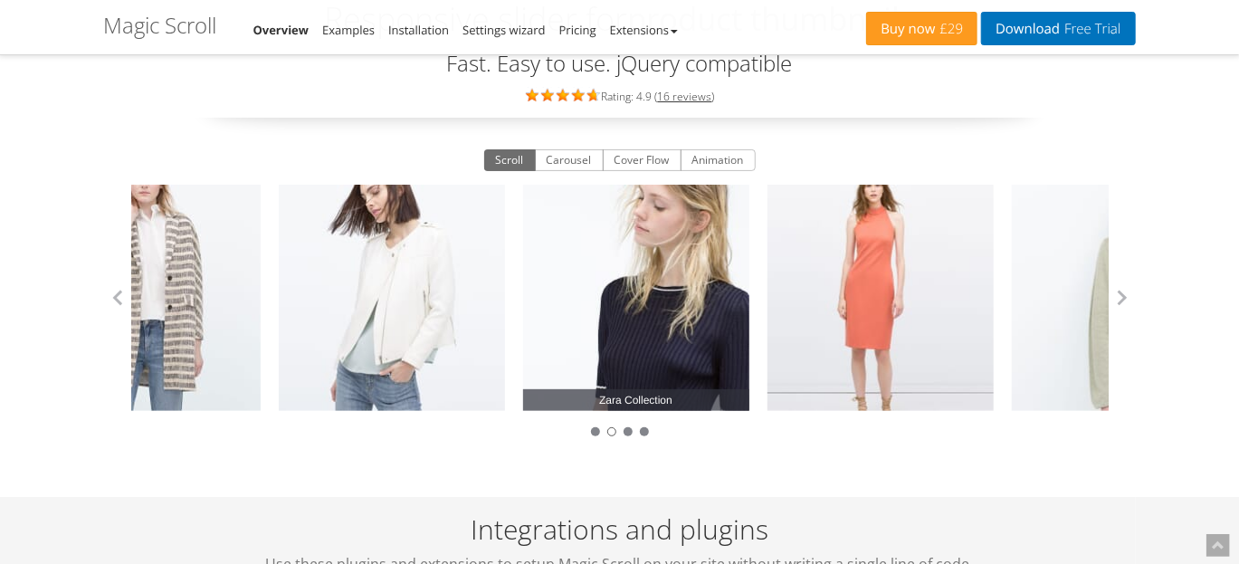
drag, startPoint x: 843, startPoint y: 315, endPoint x: 679, endPoint y: 345, distance: 166.5
click at [679, 345] on link "Zara Collection" at bounding box center [636, 298] width 226 height 226
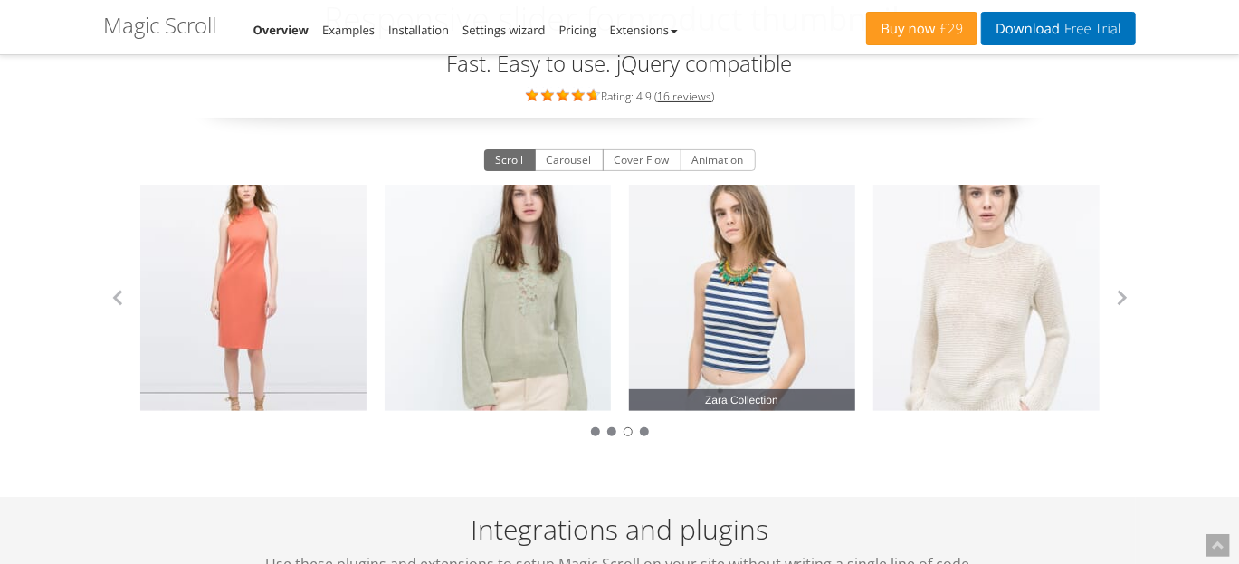
drag, startPoint x: 789, startPoint y: 283, endPoint x: 642, endPoint y: 293, distance: 147.9
click at [642, 293] on link "Zara Collection" at bounding box center [742, 298] width 226 height 226
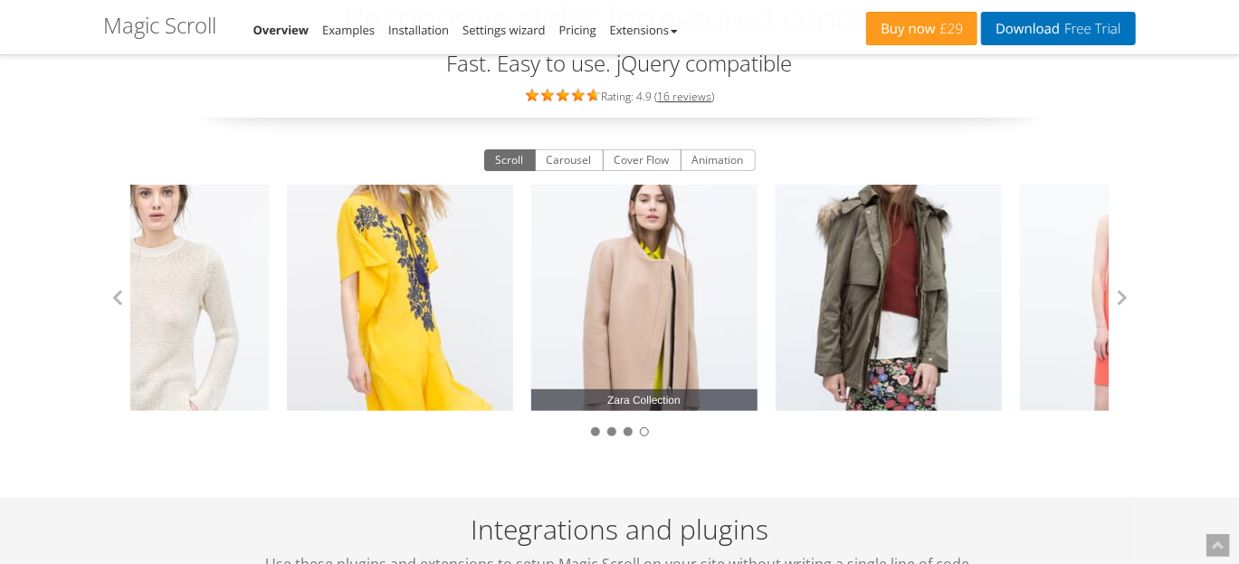
drag, startPoint x: 740, startPoint y: 290, endPoint x: 597, endPoint y: 301, distance: 144.4
click at [597, 301] on link "Zara Collection" at bounding box center [644, 298] width 226 height 226
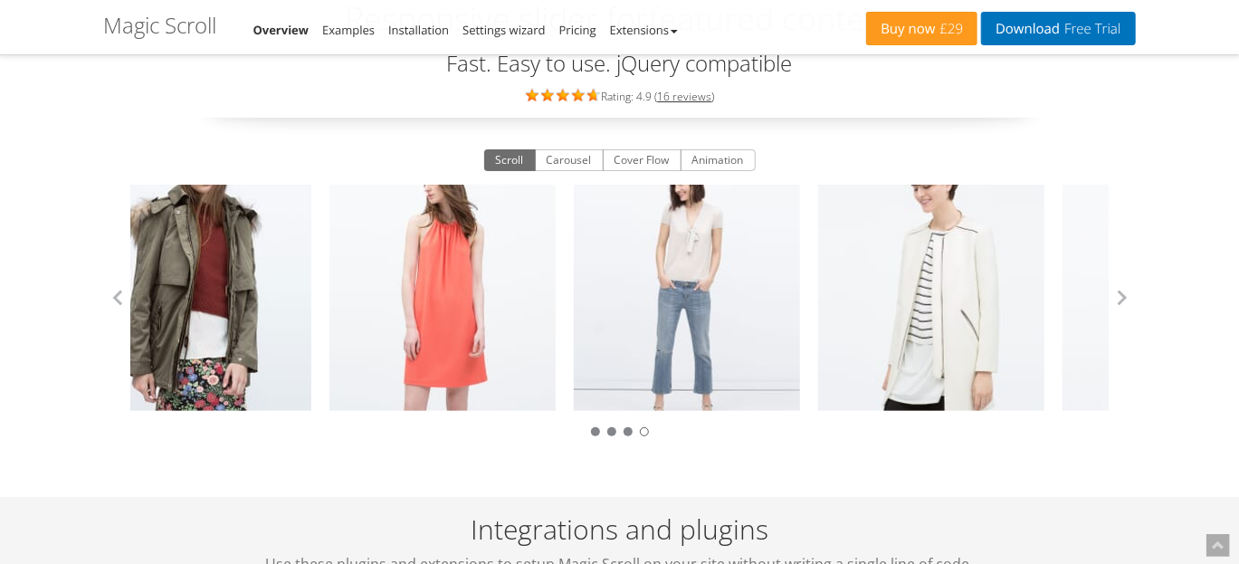
drag, startPoint x: 693, startPoint y: 286, endPoint x: 602, endPoint y: 287, distance: 91.4
click at [602, 287] on link "Zara Collection" at bounding box center [687, 298] width 226 height 226
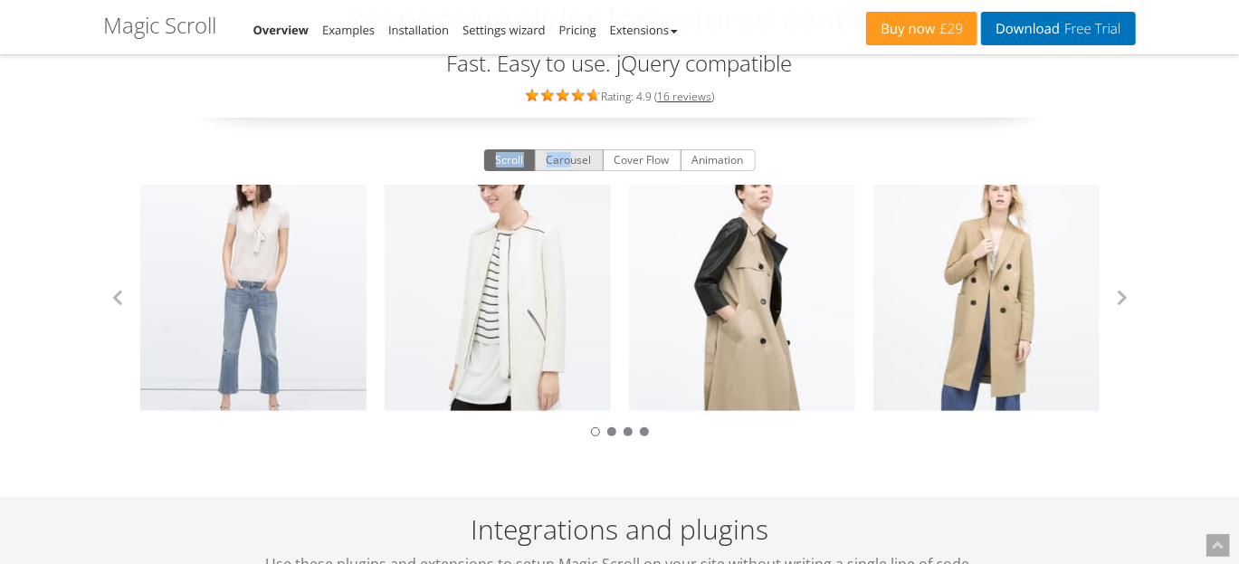
drag, startPoint x: 578, startPoint y: 148, endPoint x: 569, endPoint y: 163, distance: 17.4
click at [569, 163] on div "Scroll Carousel Cover Flow Animation Zara Collection Zara Collection Zara Colle…" at bounding box center [620, 294] width 1032 height 298
click at [569, 163] on button "Carousel" at bounding box center [569, 160] width 69 height 22
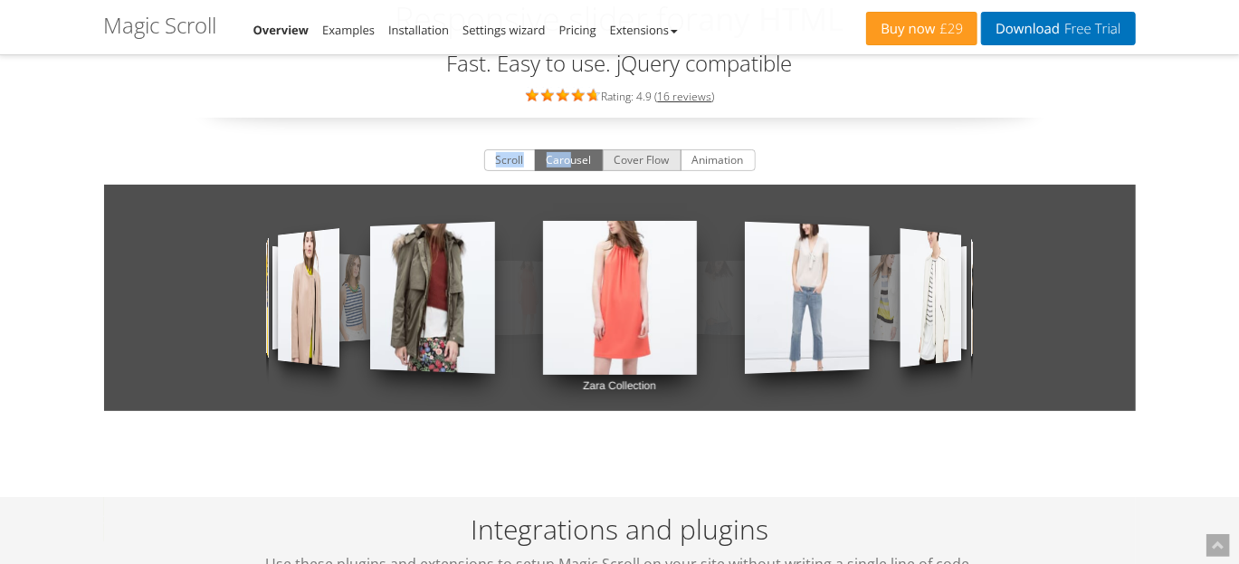
click at [654, 167] on button "Cover Flow" at bounding box center [642, 160] width 79 height 22
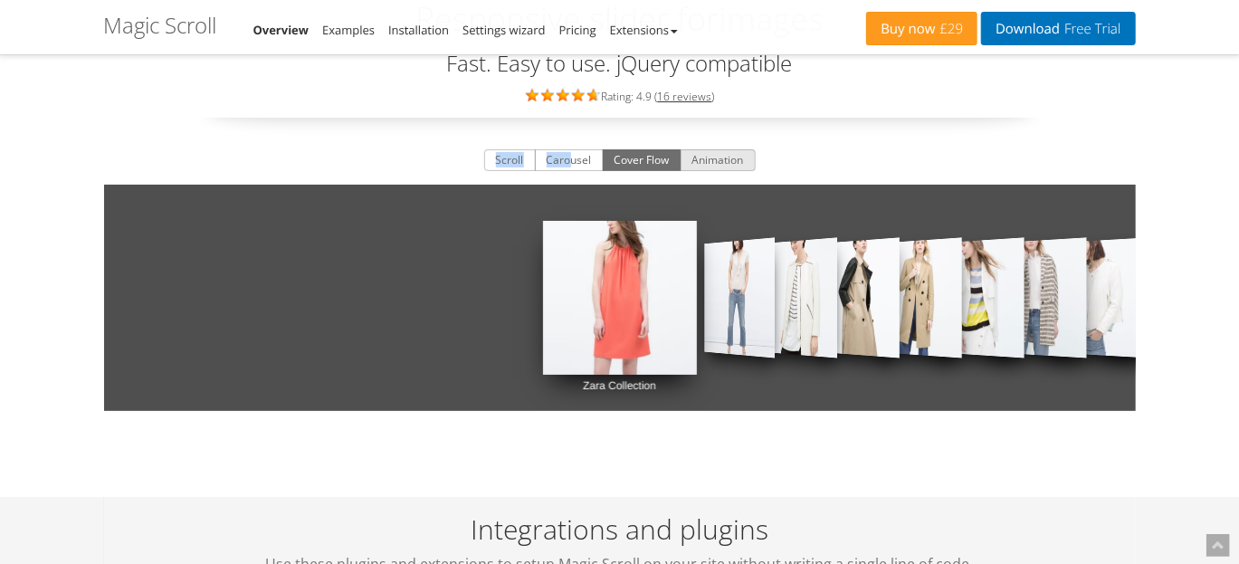
click at [696, 157] on button "Animation" at bounding box center [718, 160] width 75 height 22
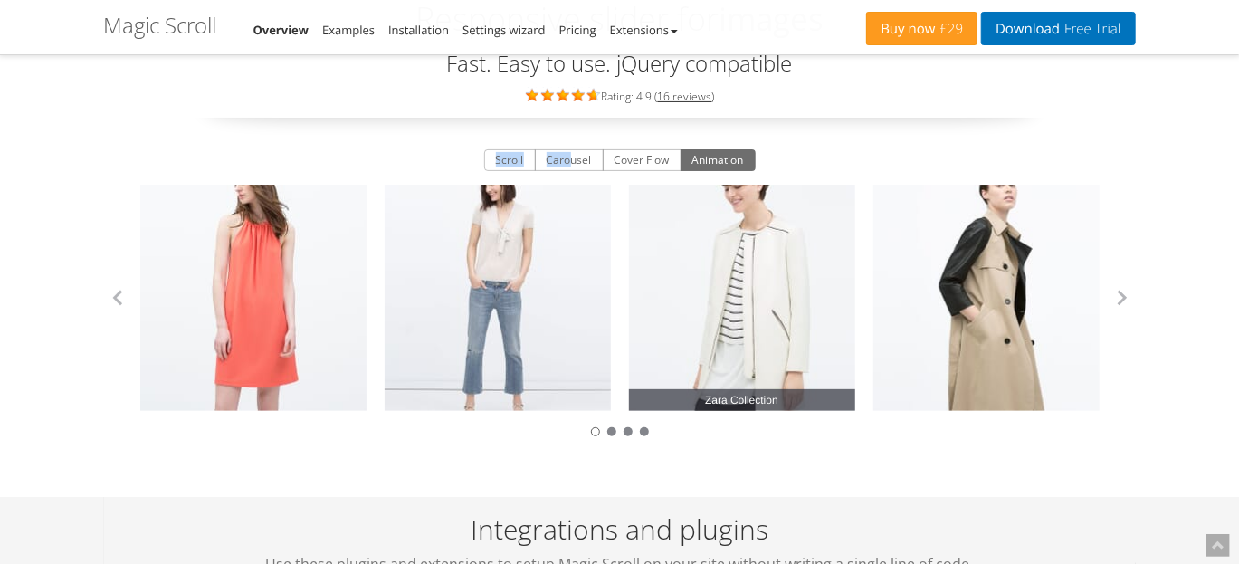
drag, startPoint x: 680, startPoint y: 287, endPoint x: 560, endPoint y: 294, distance: 119.7
click at [629, 294] on link "Zara Collection" at bounding box center [742, 298] width 226 height 226
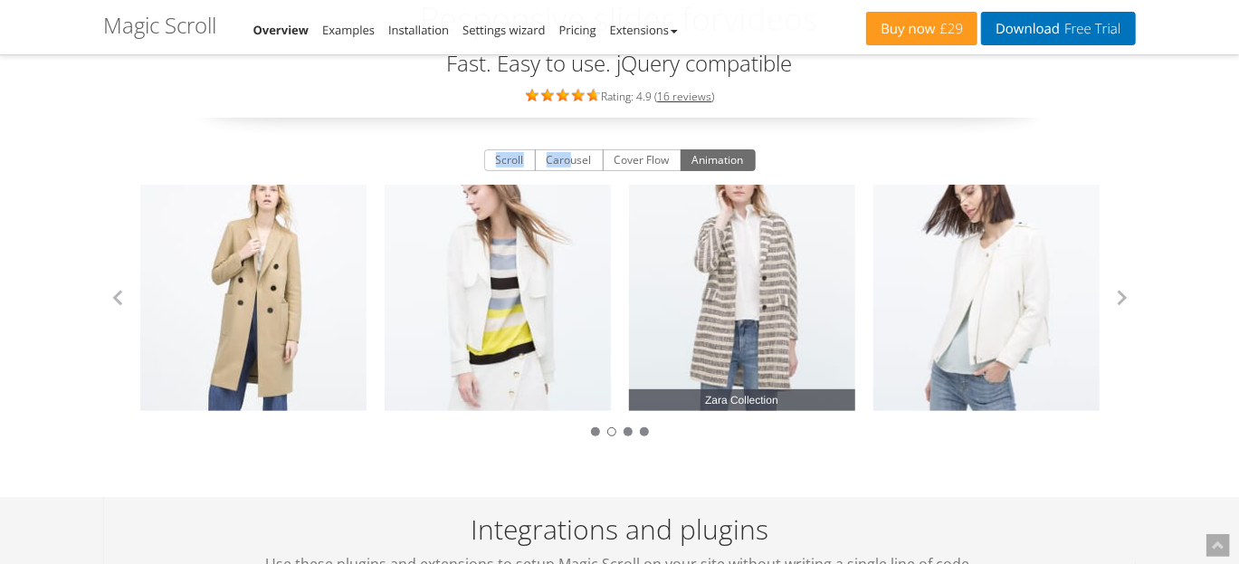
drag, startPoint x: 662, startPoint y: 272, endPoint x: 581, endPoint y: 289, distance: 82.2
click at [629, 289] on link "Zara Collection" at bounding box center [742, 298] width 226 height 226
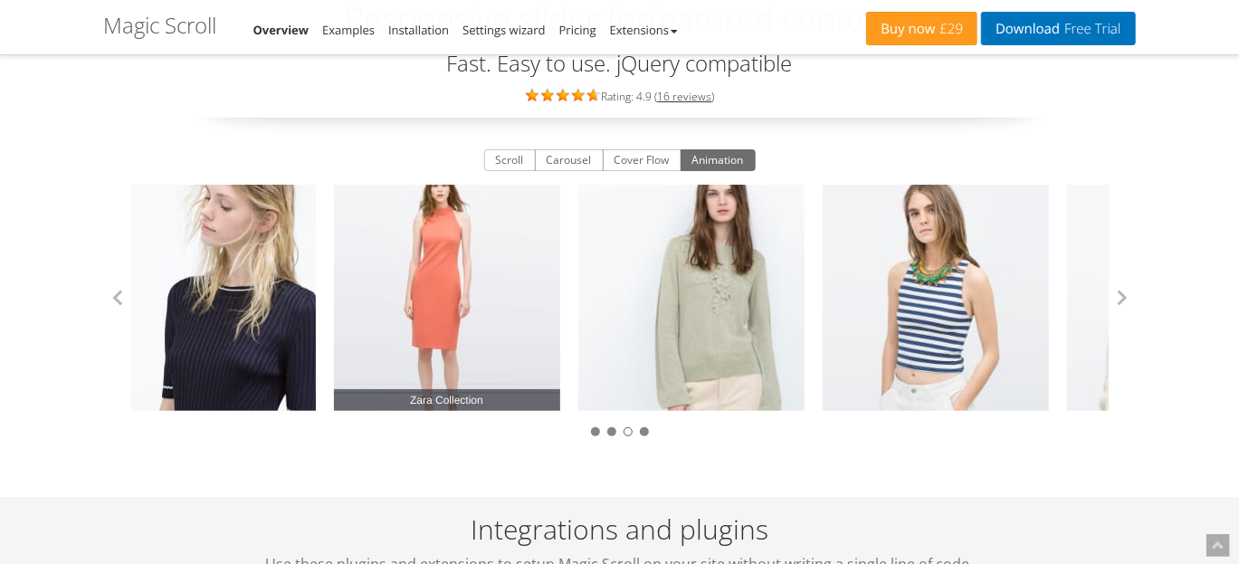
drag, startPoint x: 590, startPoint y: 245, endPoint x: 518, endPoint y: 259, distance: 73.7
click at [518, 259] on link "Zara Collection" at bounding box center [447, 298] width 226 height 226
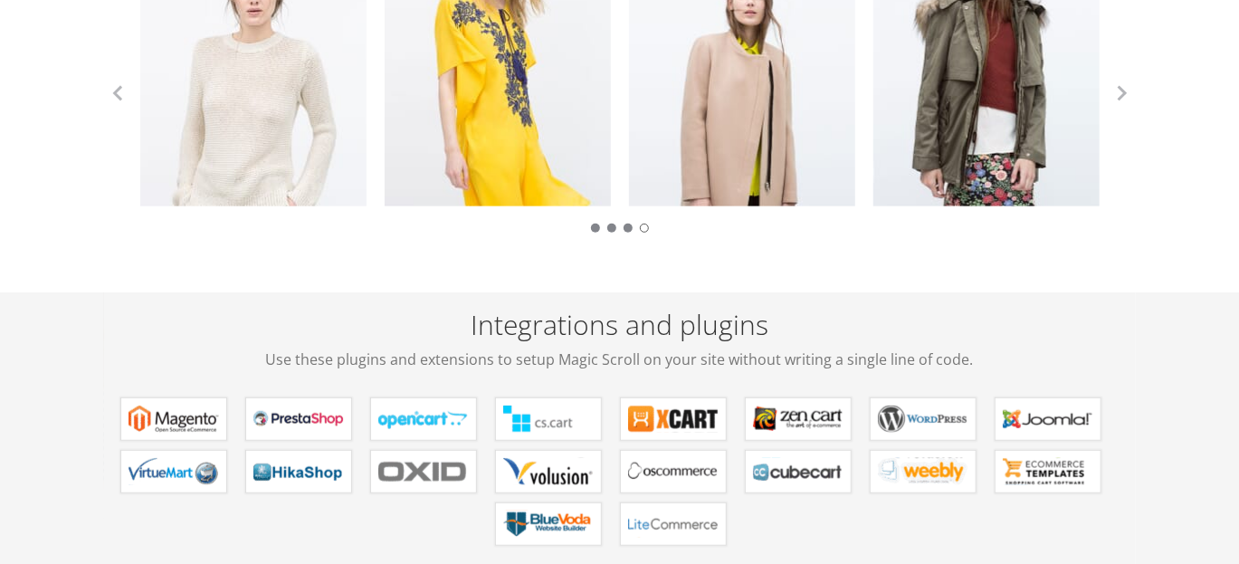
scroll to position [0, 0]
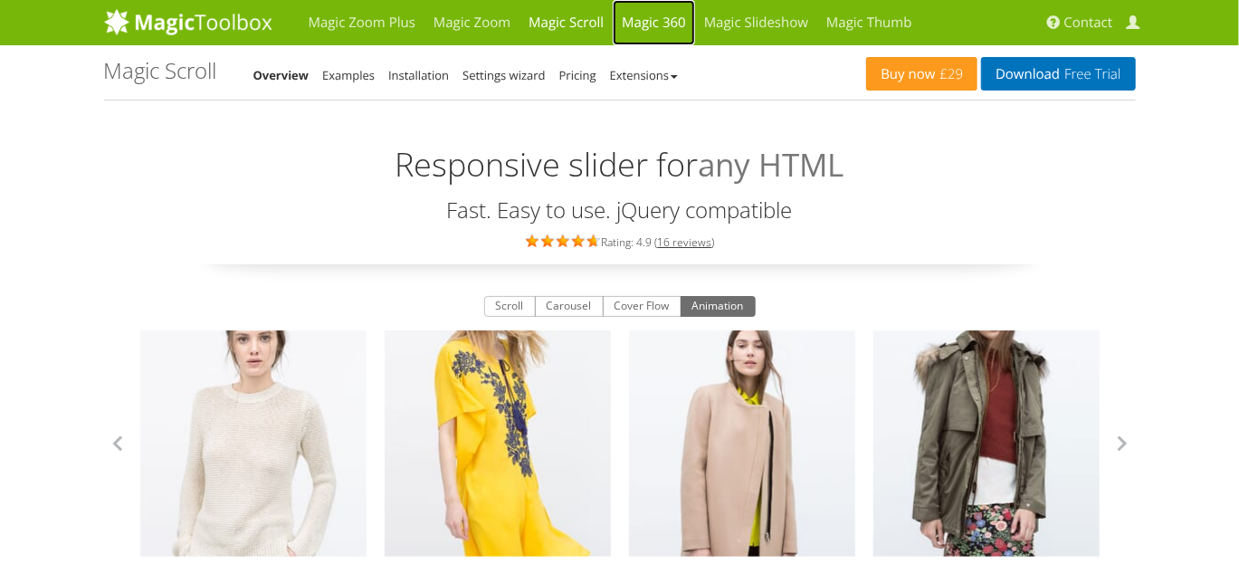
click at [679, 5] on link "Magic 360" at bounding box center [654, 22] width 82 height 45
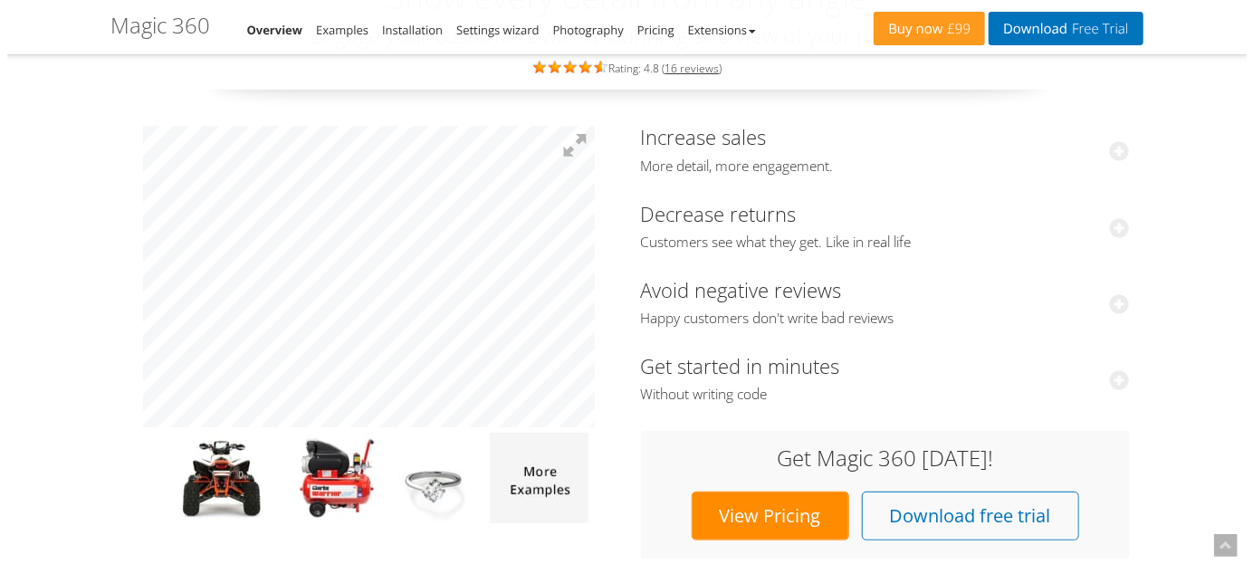
scroll to position [141, 0]
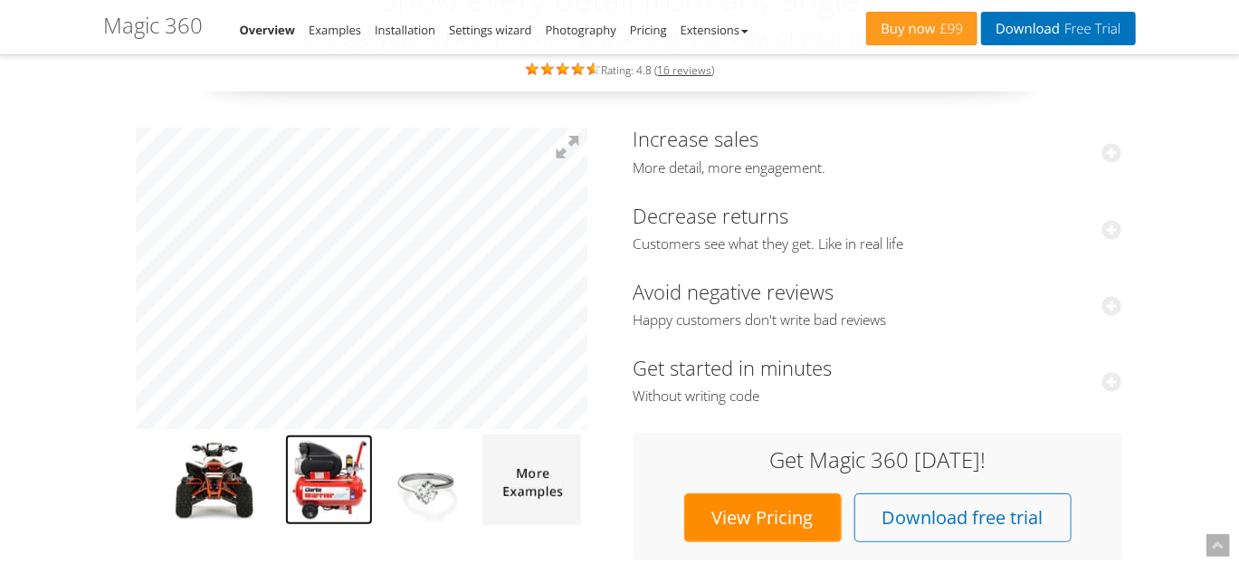
click at [316, 458] on img at bounding box center [329, 480] width 88 height 91
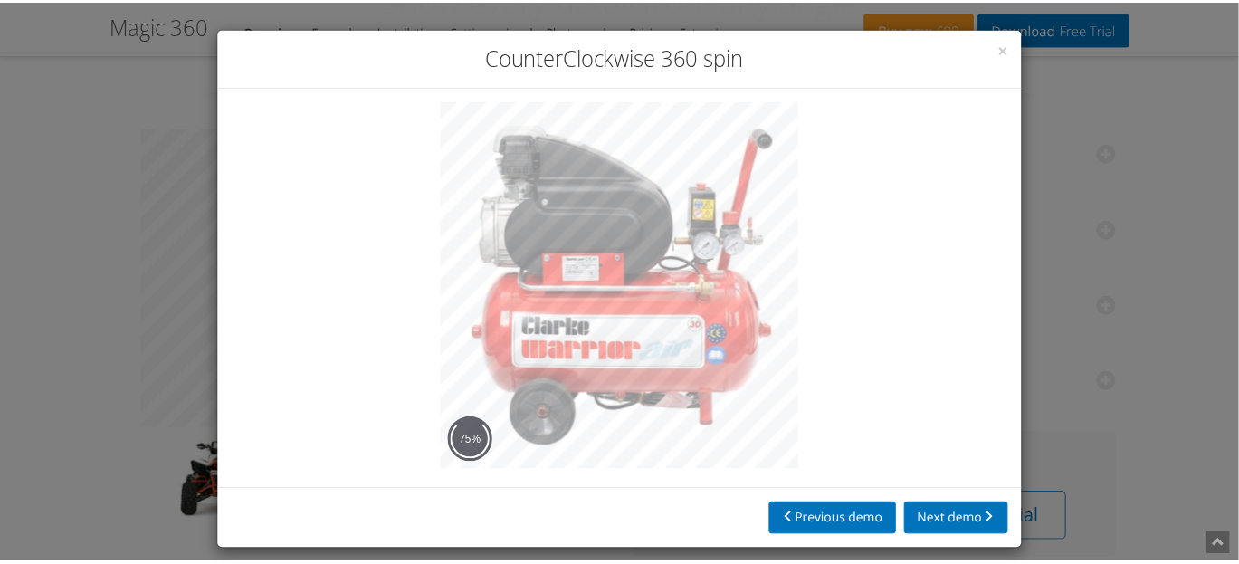
scroll to position [14, 0]
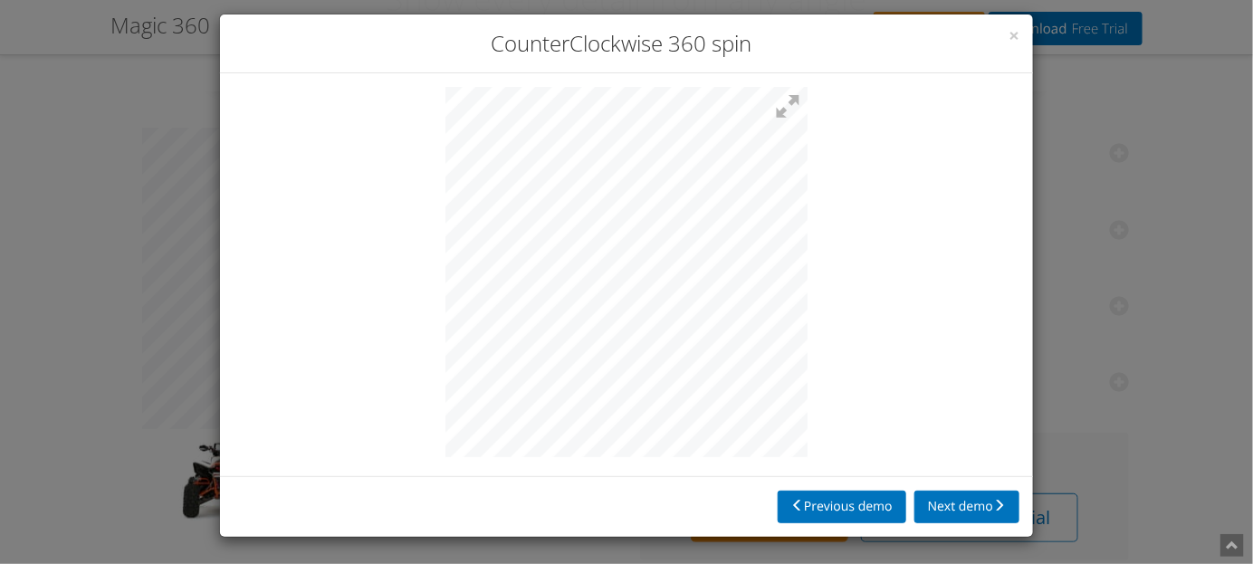
click at [1038, 302] on div "× CounterClockwise 360 spin Previous demo Next demo" at bounding box center [626, 282] width 1253 height 564
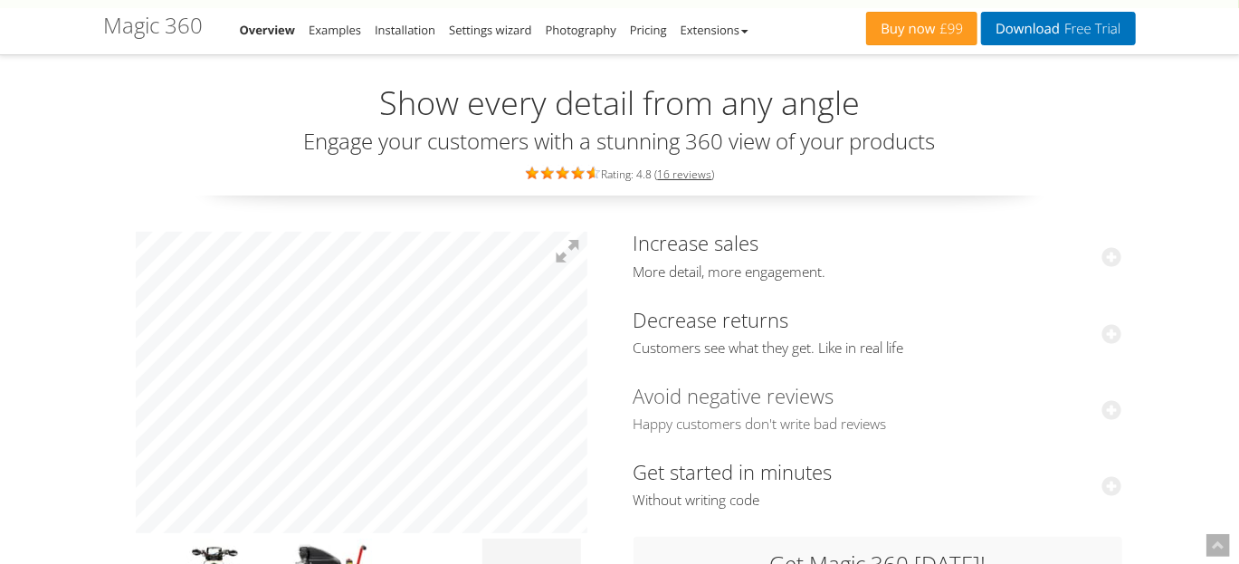
scroll to position [0, 0]
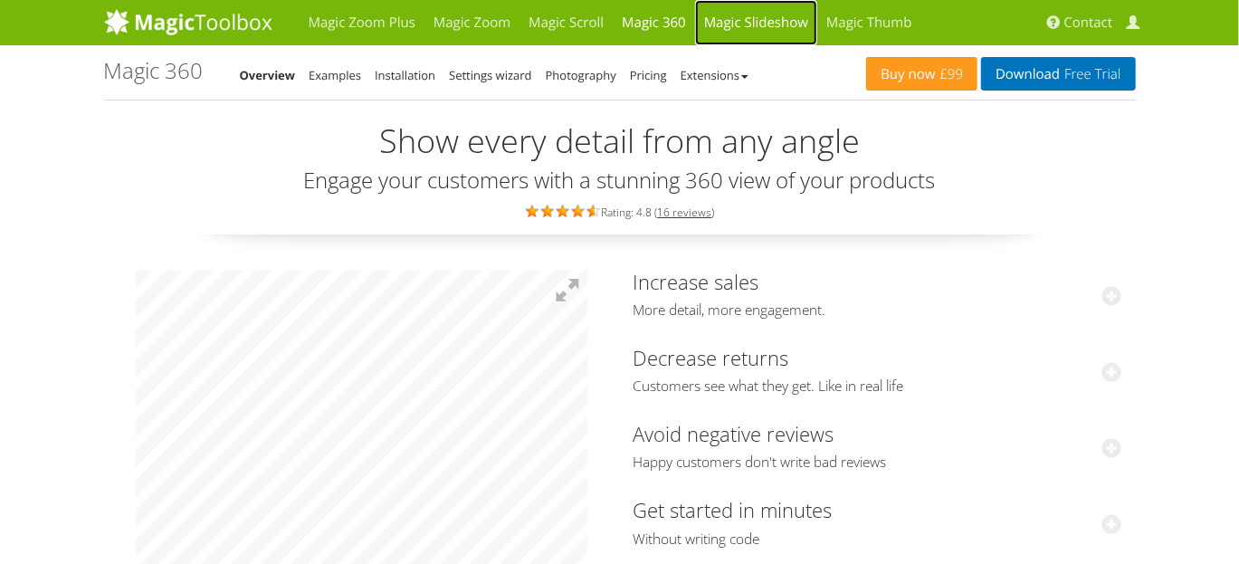
click at [757, 9] on link "Magic Slideshow" at bounding box center [756, 22] width 122 height 45
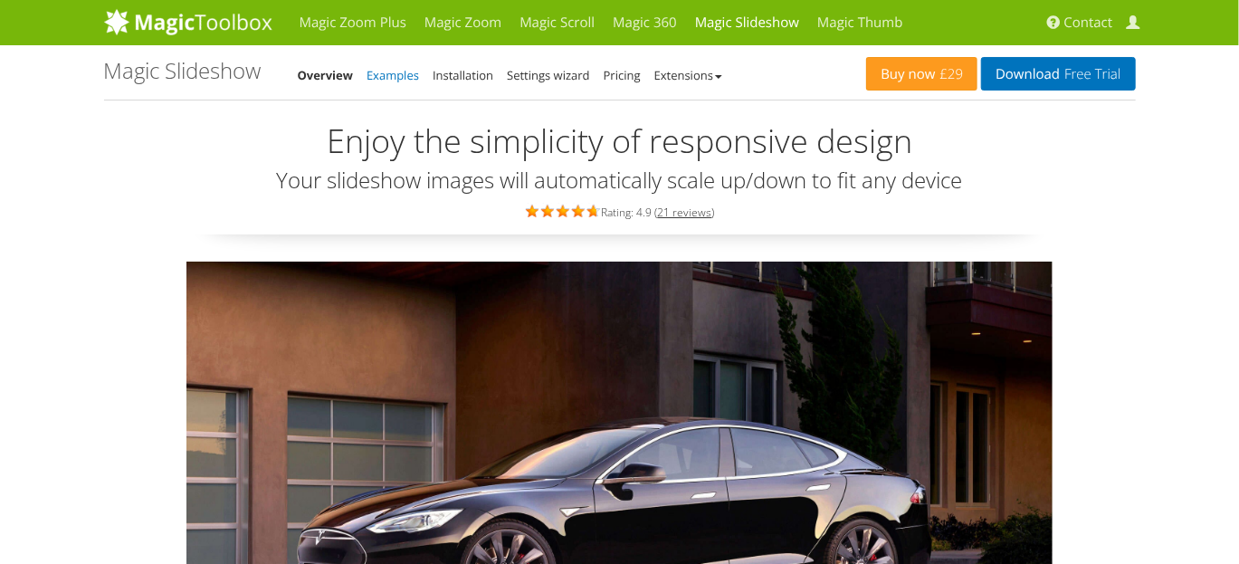
click at [408, 81] on link "Examples" at bounding box center [393, 75] width 53 height 16
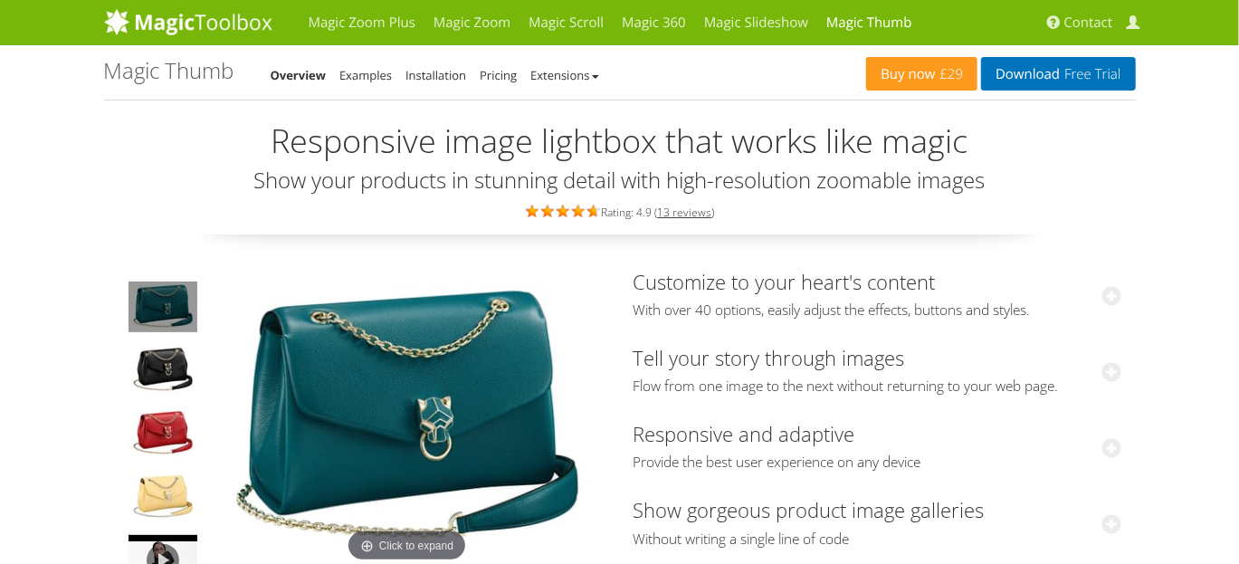
click at [357, 69] on link "Examples" at bounding box center [365, 75] width 53 height 16
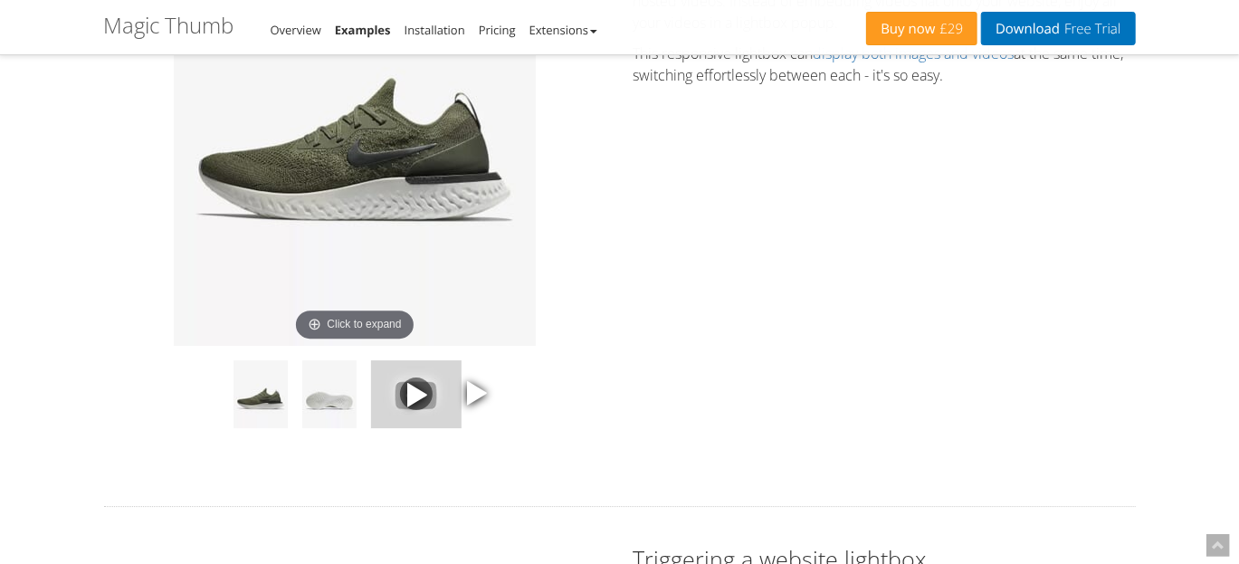
scroll to position [2595, 0]
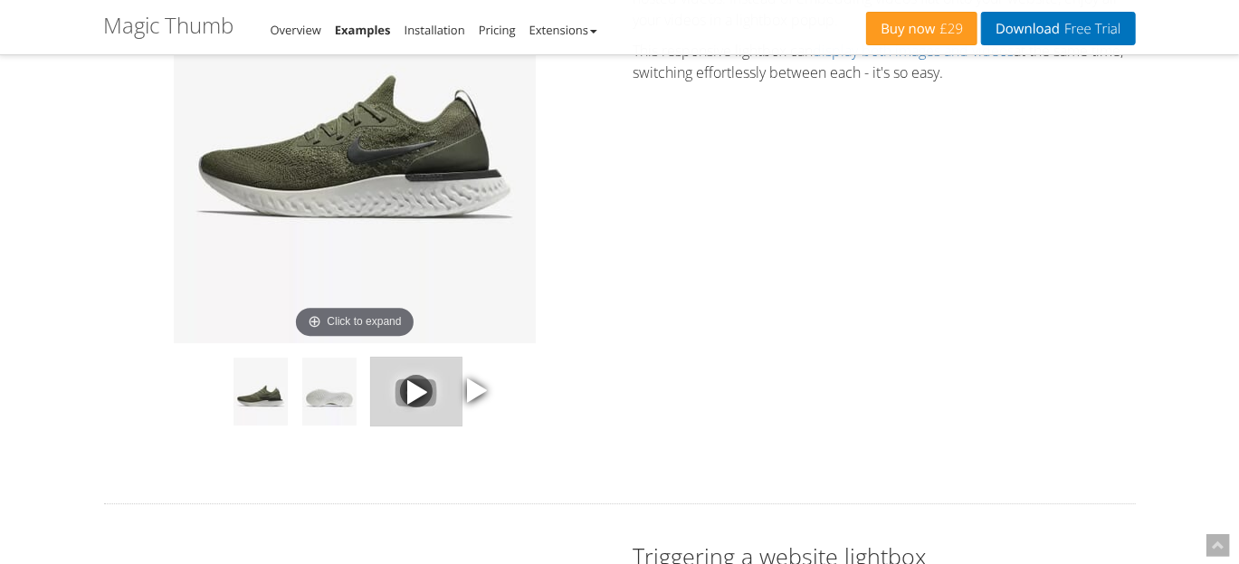
click at [410, 399] on span at bounding box center [416, 390] width 27 height 27
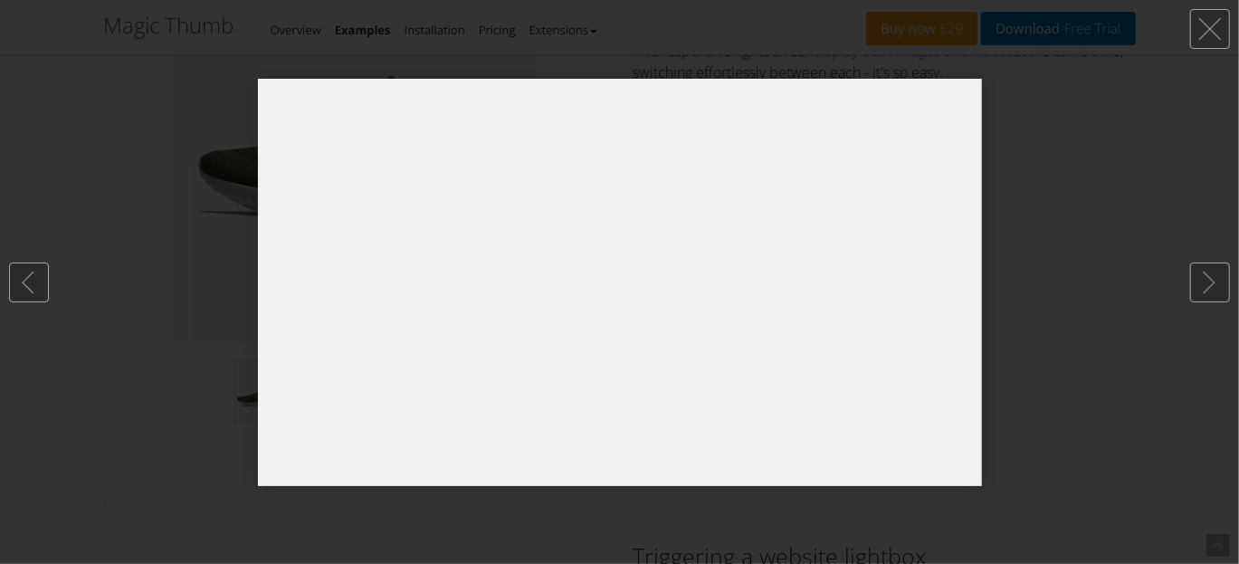
click at [1213, 73] on div at bounding box center [619, 282] width 1239 height 564
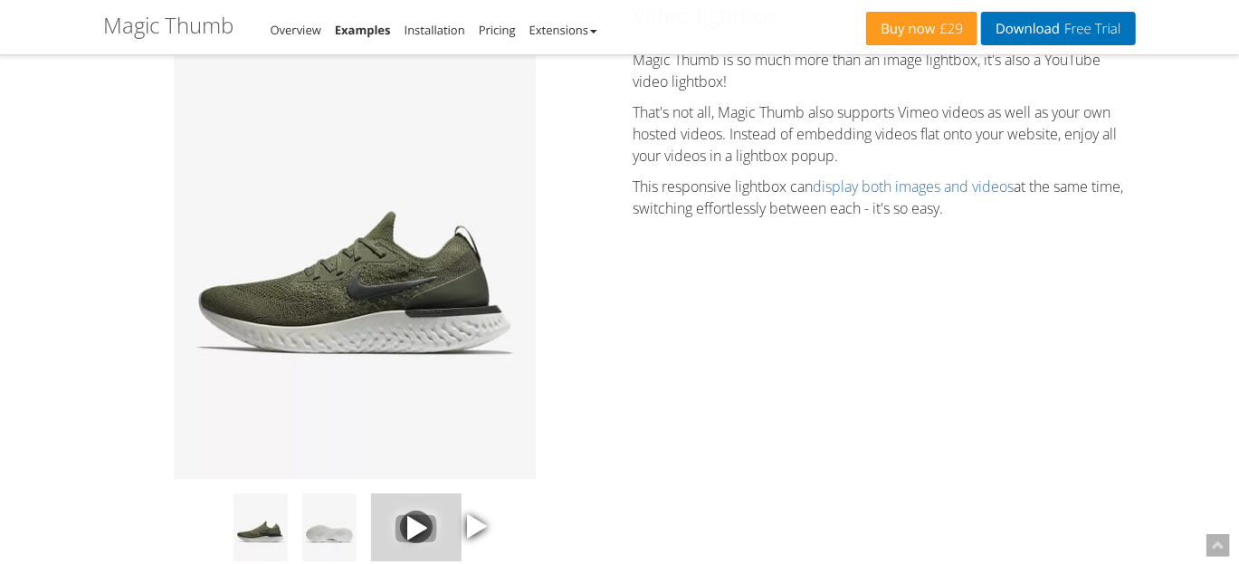
scroll to position [2459, 0]
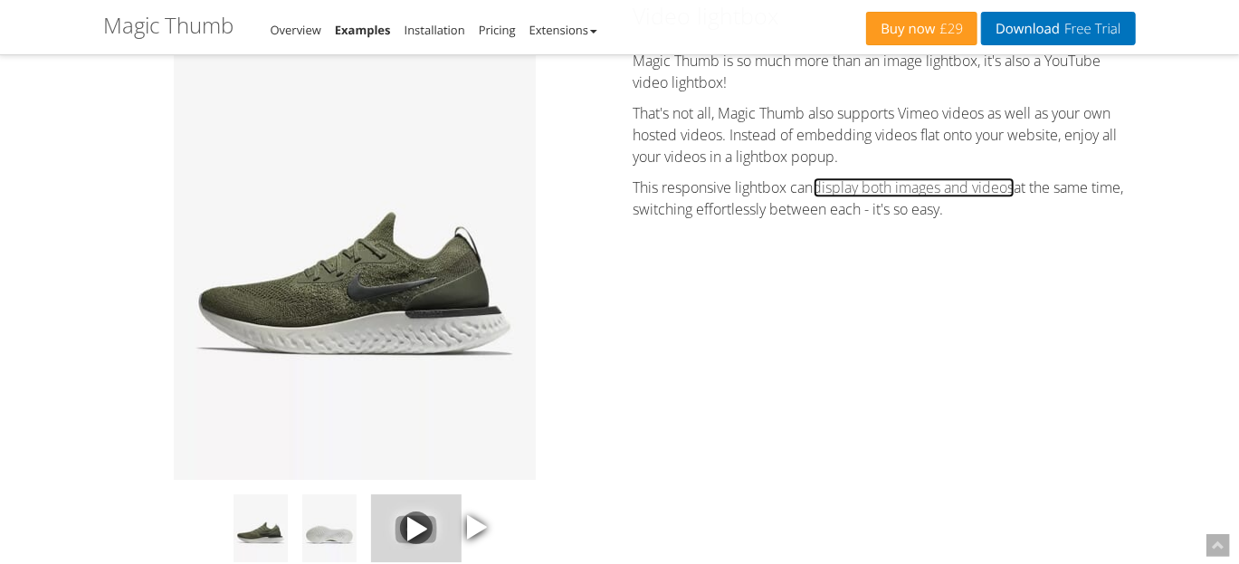
click at [923, 189] on link "display both images and videos" at bounding box center [914, 187] width 201 height 20
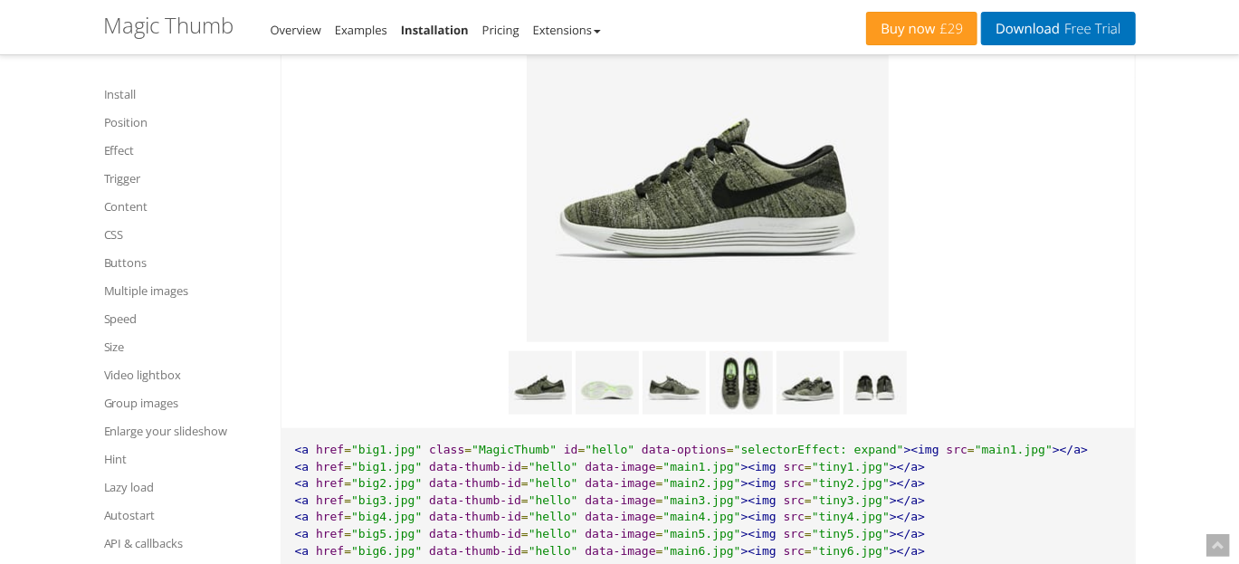
scroll to position [10795, 0]
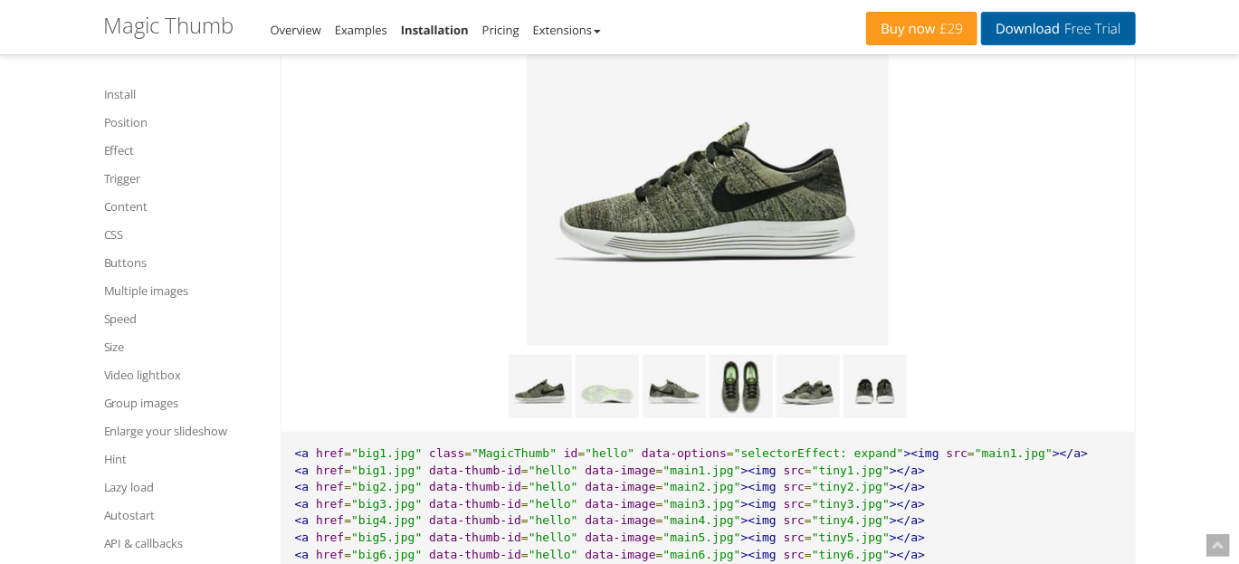
click at [1021, 21] on link "Download Free Trial" at bounding box center [1058, 28] width 154 height 33
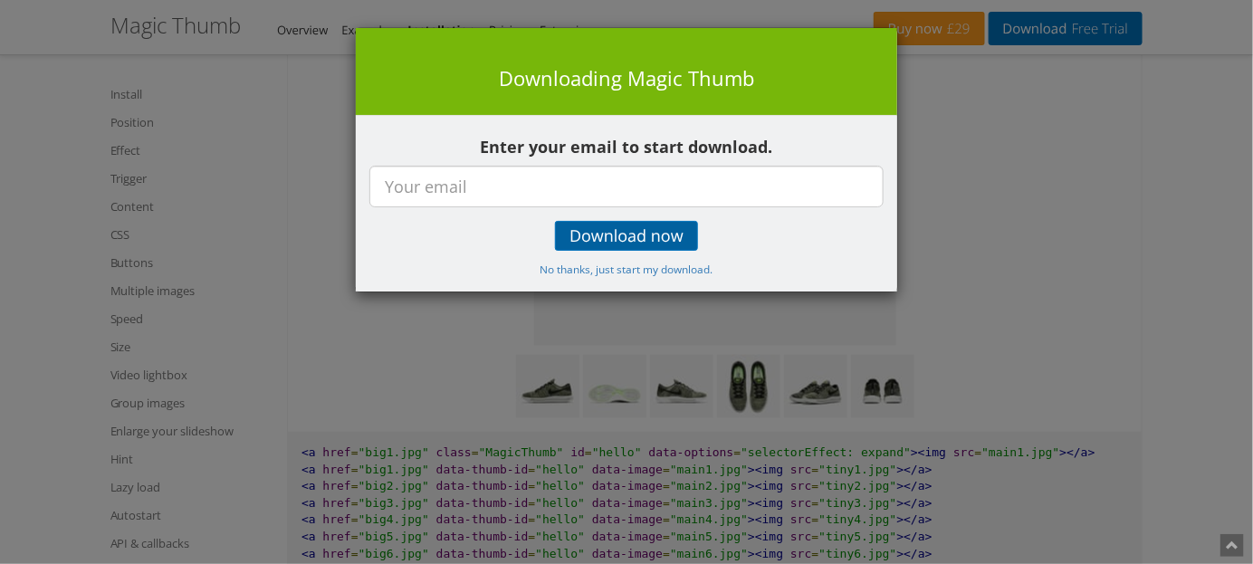
click at [642, 243] on span "Download now" at bounding box center [626, 236] width 114 height 14
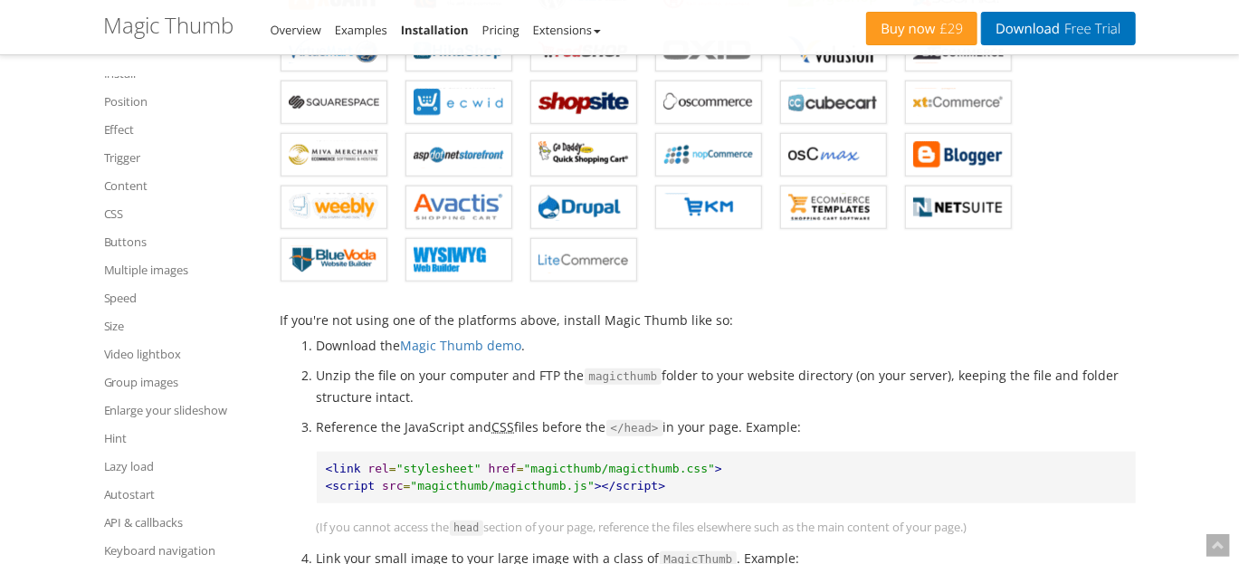
scroll to position [693, 0]
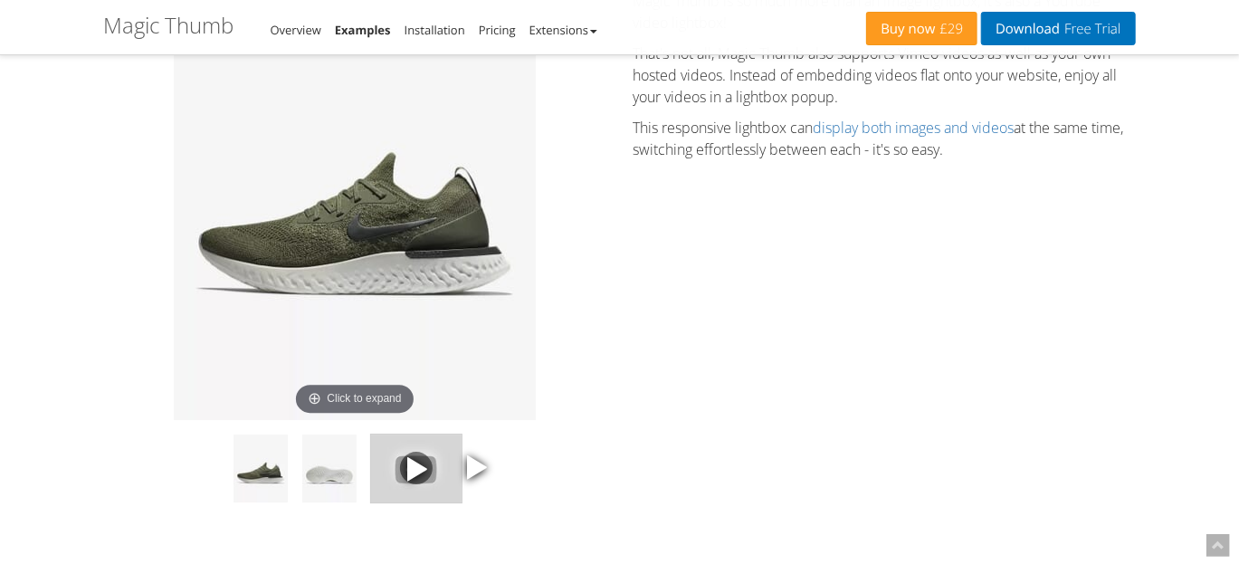
scroll to position [2519, 0]
click at [415, 459] on span at bounding box center [416, 467] width 27 height 27
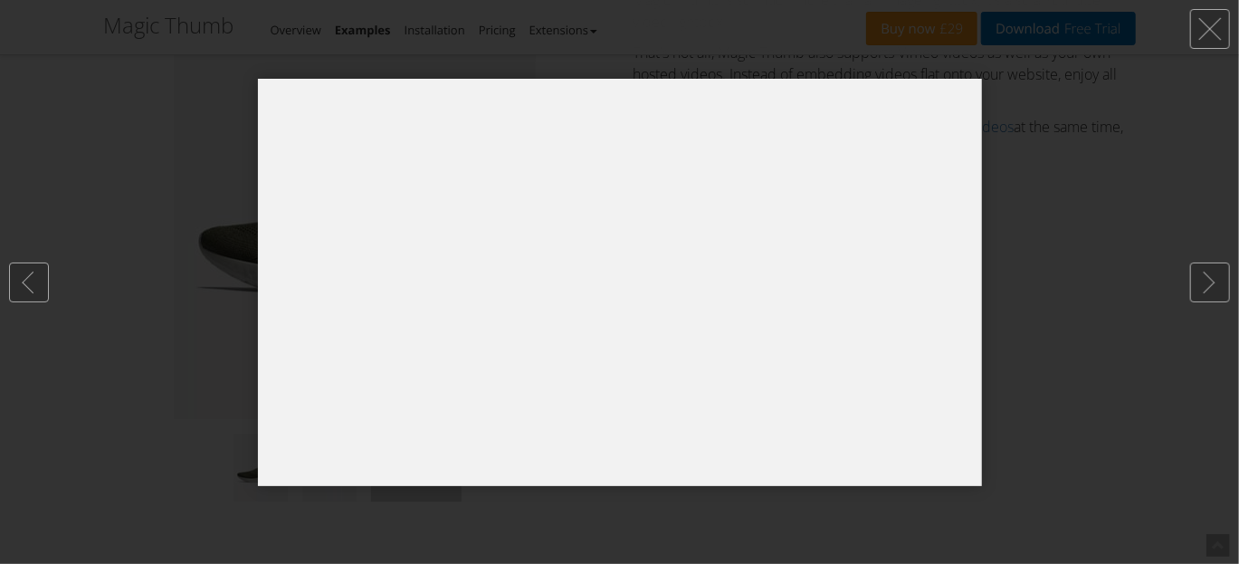
click at [1134, 218] on div at bounding box center [619, 282] width 1239 height 564
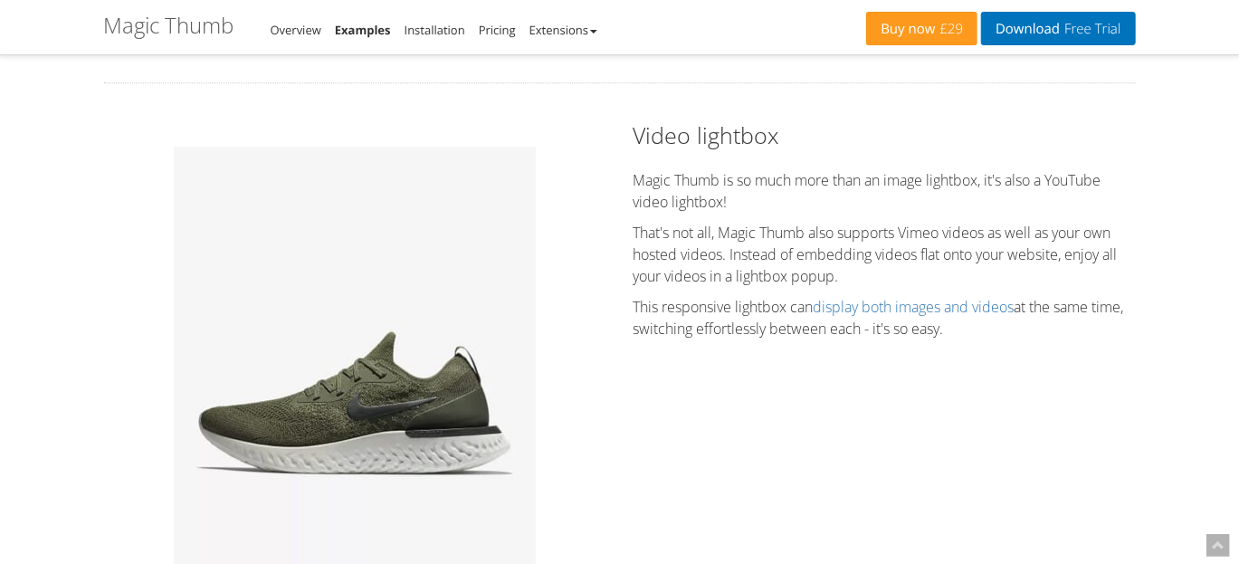
scroll to position [2338, 0]
click at [887, 306] on link "display both images and videos" at bounding box center [914, 308] width 201 height 20
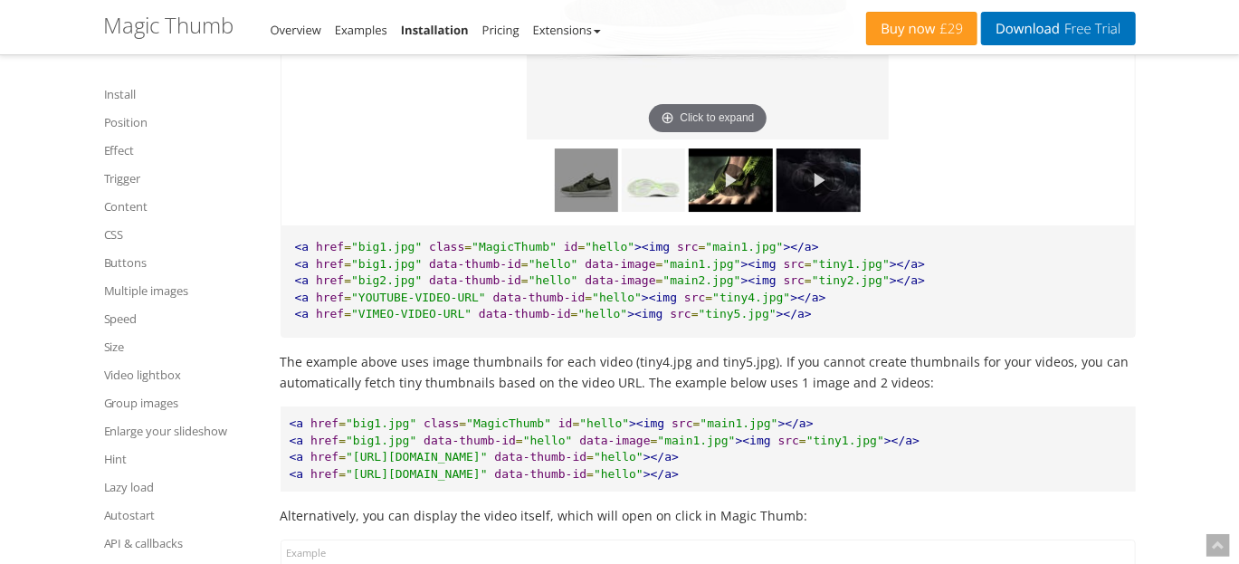
scroll to position [12998, 0]
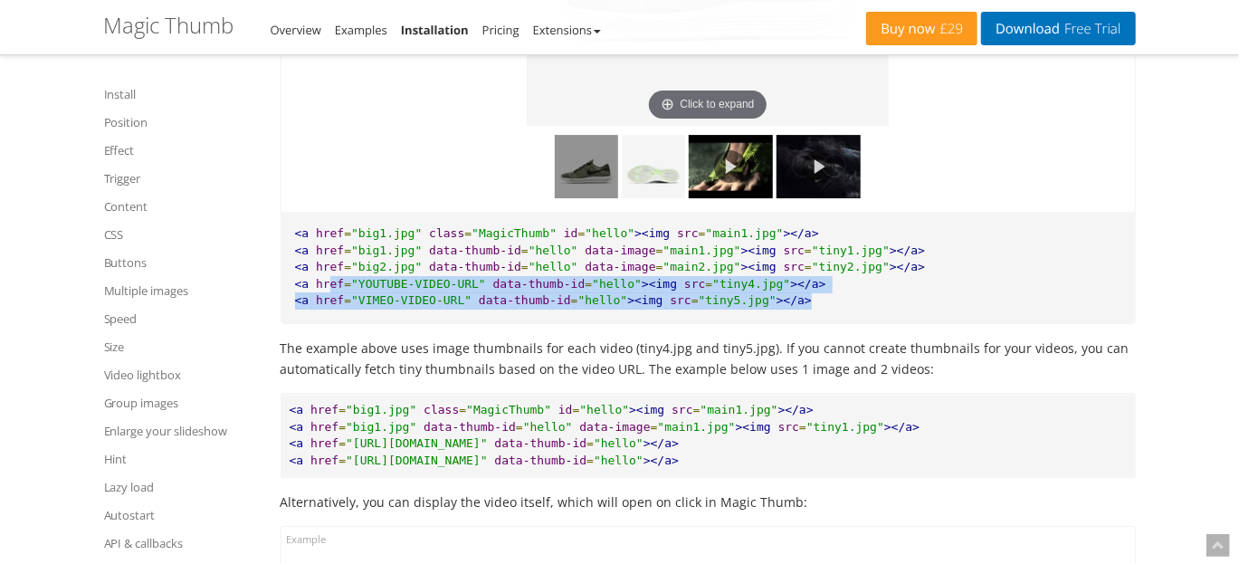
drag, startPoint x: 775, startPoint y: 312, endPoint x: 329, endPoint y: 294, distance: 446.6
click at [329, 294] on pre "<a href = "big1.jpg" class = "MagicThumb" id = "hello" ><img src = "main1.jpg" …" at bounding box center [709, 267] width 854 height 111
click at [329, 291] on span "href" at bounding box center [330, 284] width 28 height 14
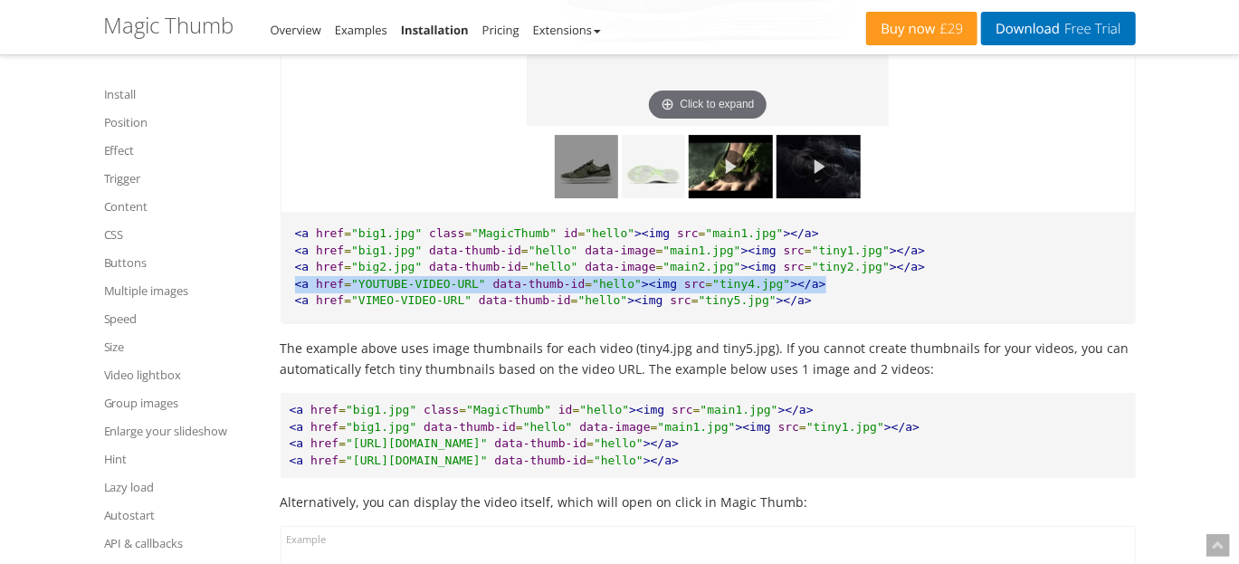
drag, startPoint x: 787, startPoint y: 296, endPoint x: 296, endPoint y: 299, distance: 490.6
click at [296, 299] on pre "<a href = "big1.jpg" class = "MagicThumb" id = "hello" ><img src = "main1.jpg" …" at bounding box center [709, 267] width 854 height 111
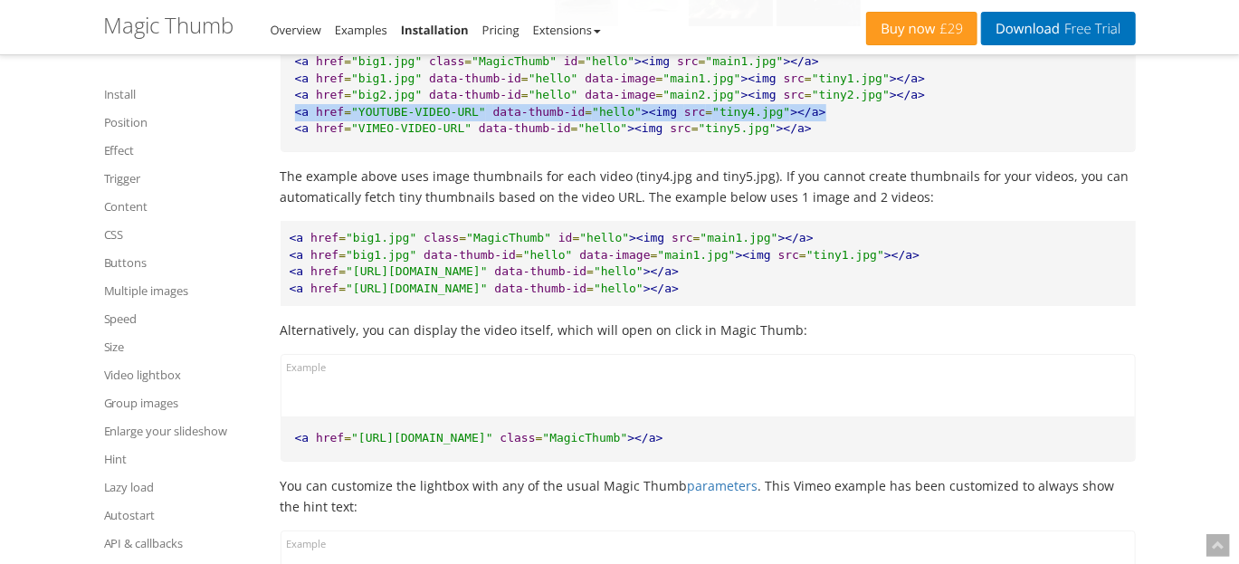
scroll to position [13179, 0]
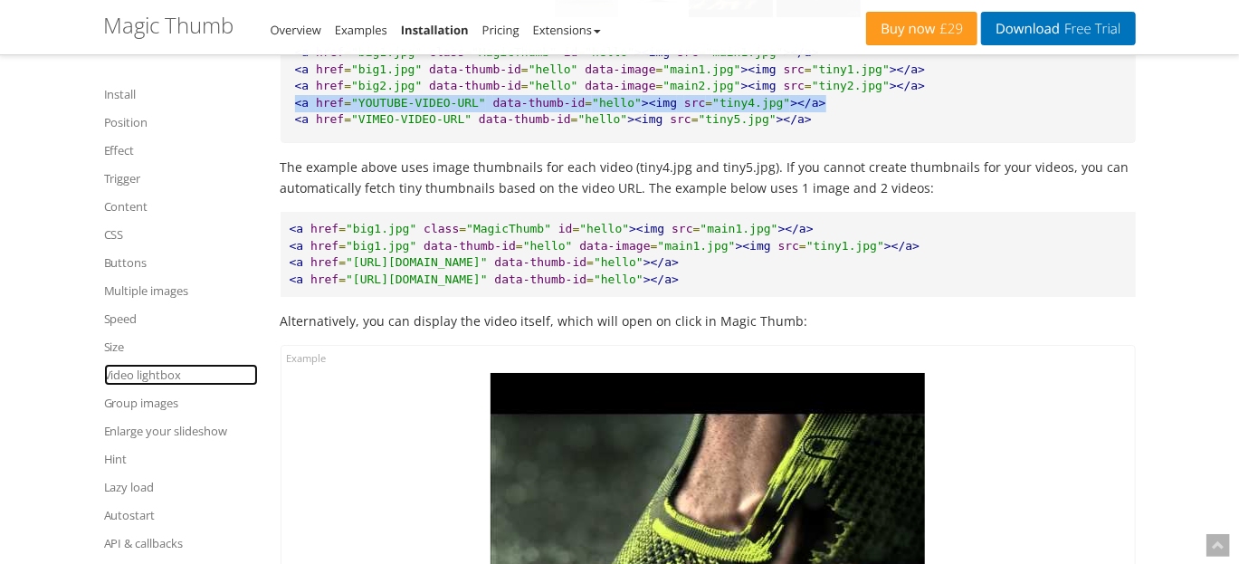
click at [148, 368] on link "Video lightbox" at bounding box center [181, 375] width 154 height 22
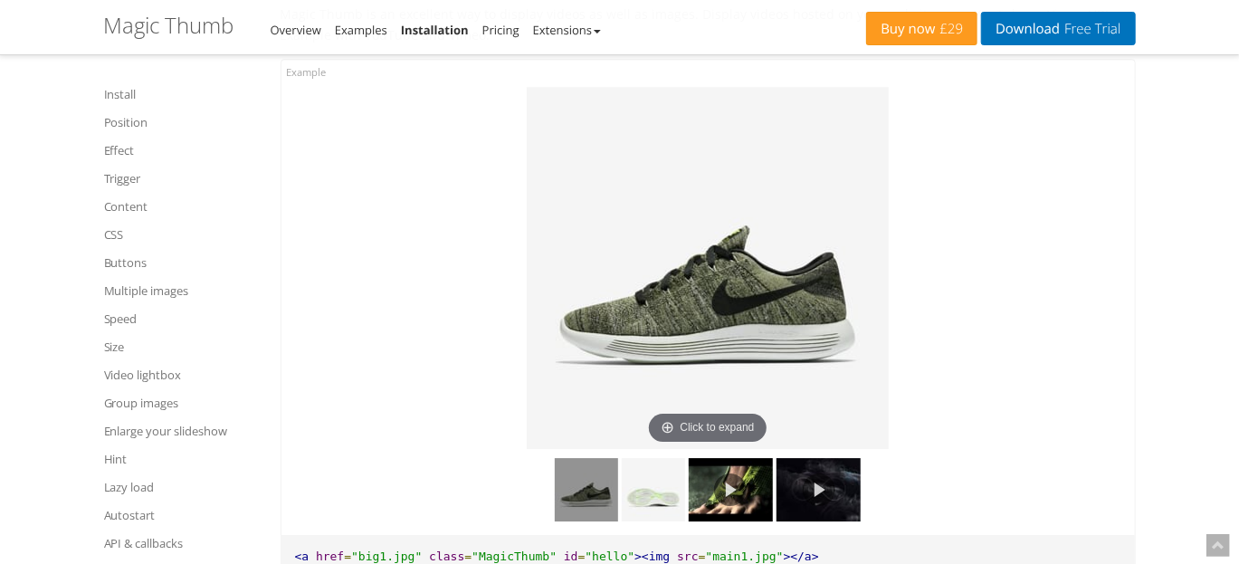
scroll to position [12756, 0]
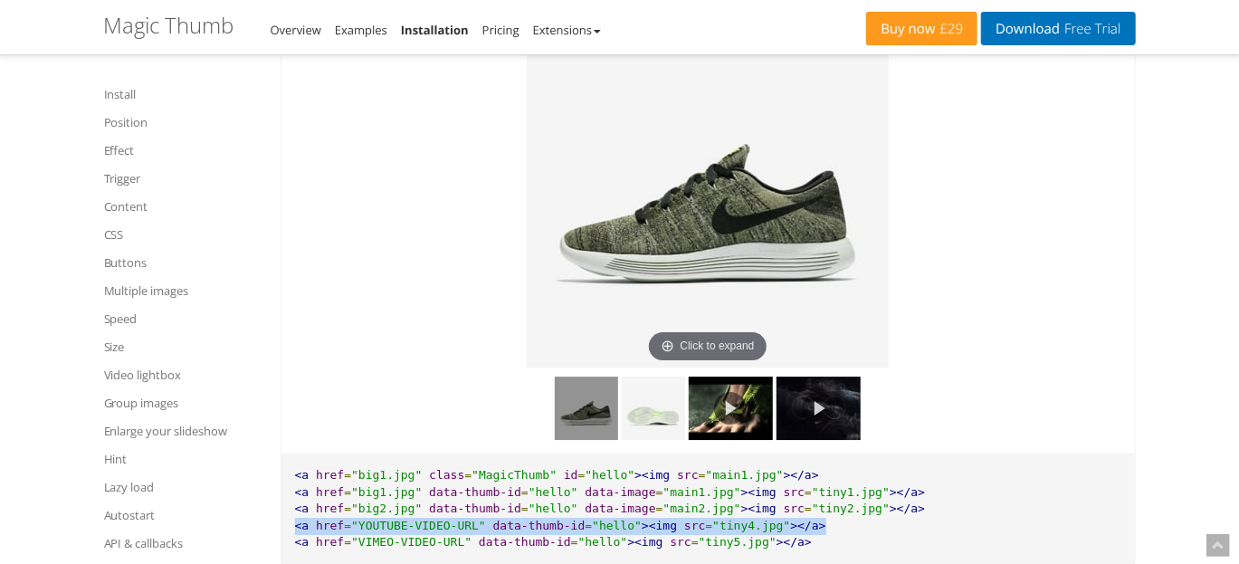
click at [704, 335] on img at bounding box center [708, 186] width 362 height 362
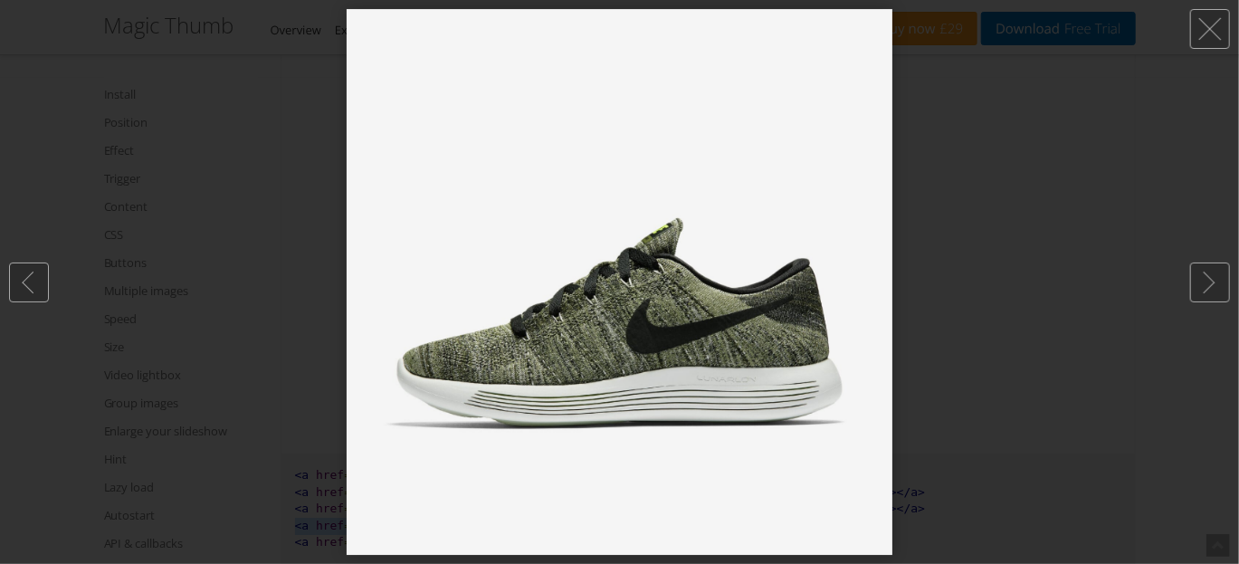
click at [1027, 145] on div at bounding box center [619, 282] width 1239 height 564
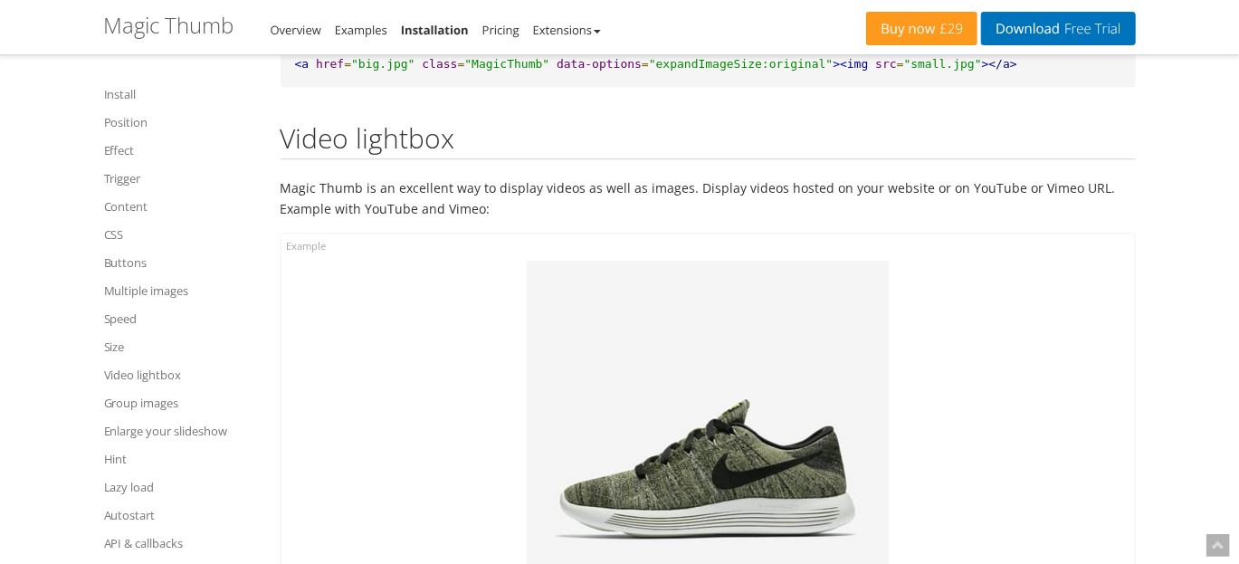
scroll to position [12500, 0]
drag, startPoint x: 436, startPoint y: 163, endPoint x: 464, endPoint y: 158, distance: 28.4
click at [464, 158] on h2 "Video lightbox" at bounding box center [708, 142] width 855 height 36
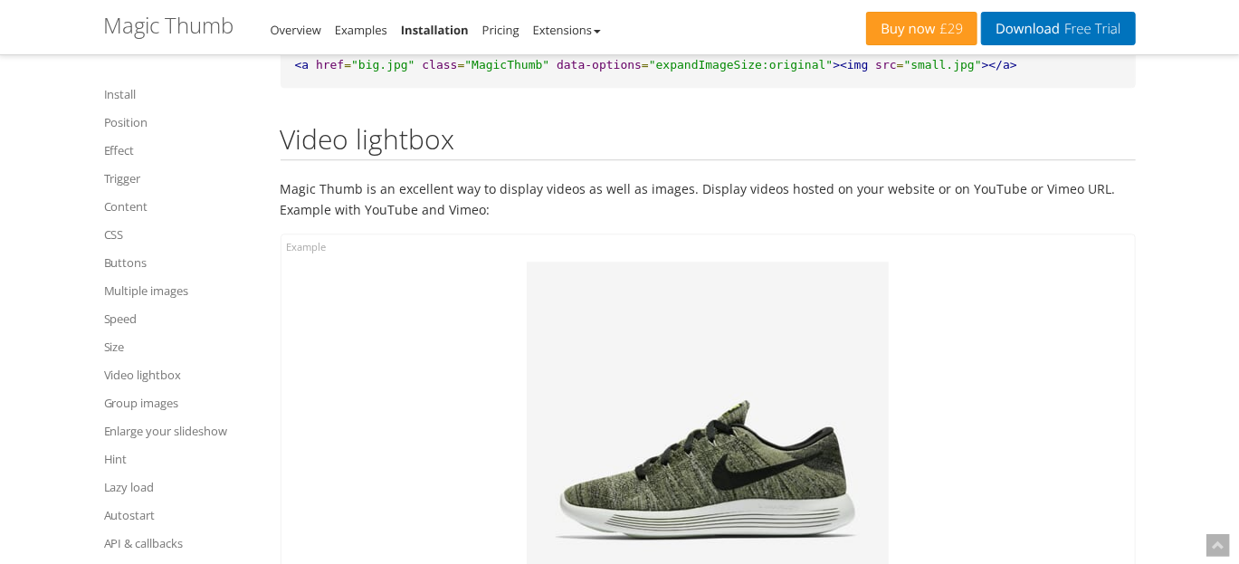
click at [301, 158] on h2 "Video lightbox" at bounding box center [708, 142] width 855 height 36
copy h2 "Video lightbox"
